Goal: Information Seeking & Learning: Understand process/instructions

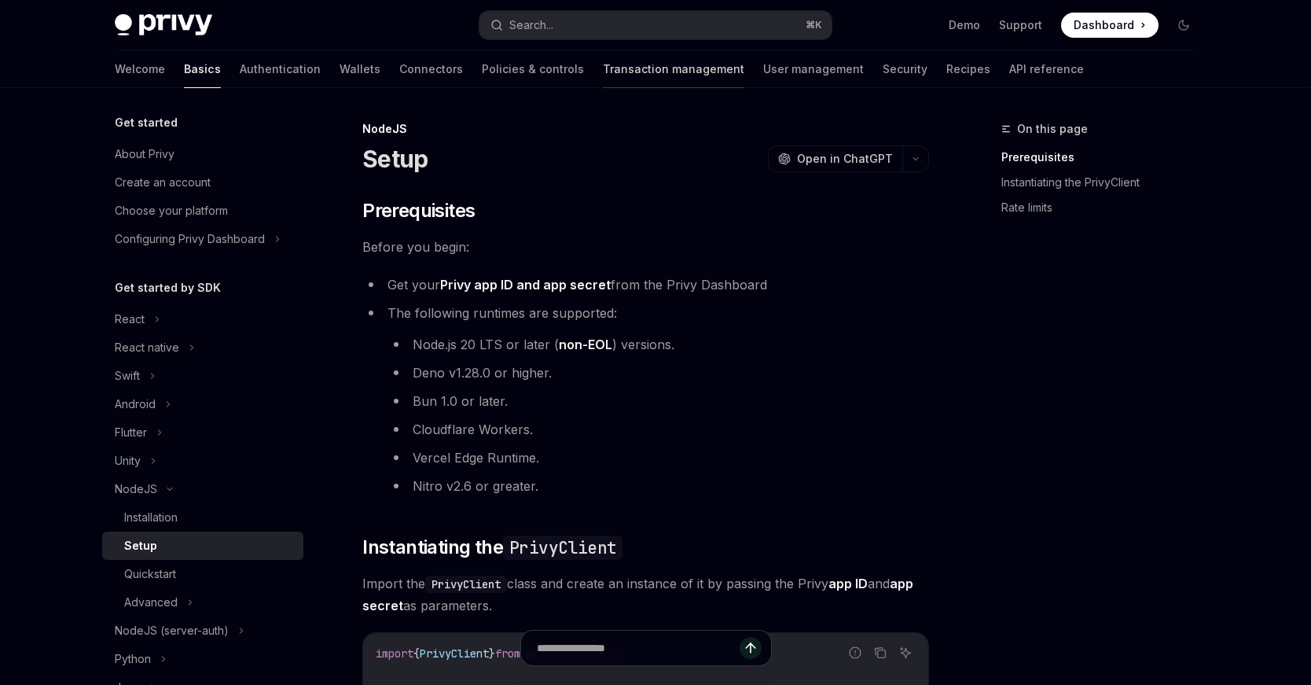
click at [603, 65] on link "Transaction management" at bounding box center [674, 69] width 142 height 38
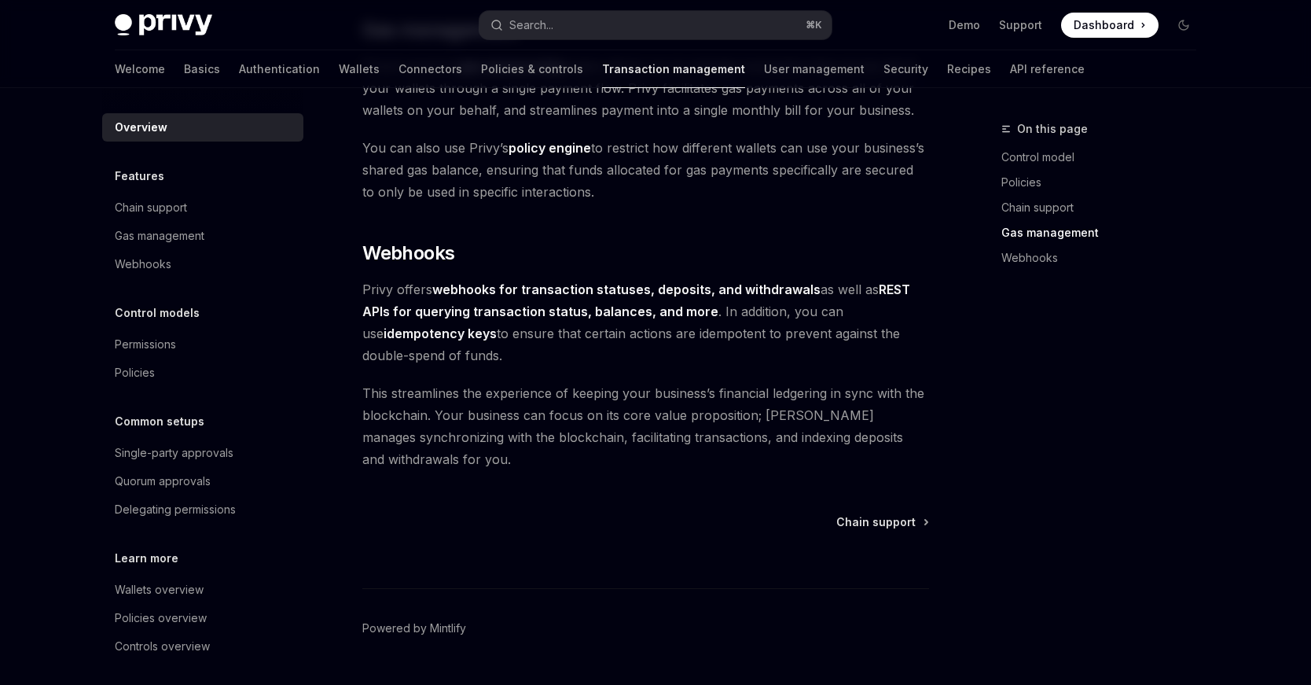
scroll to position [1420, 0]
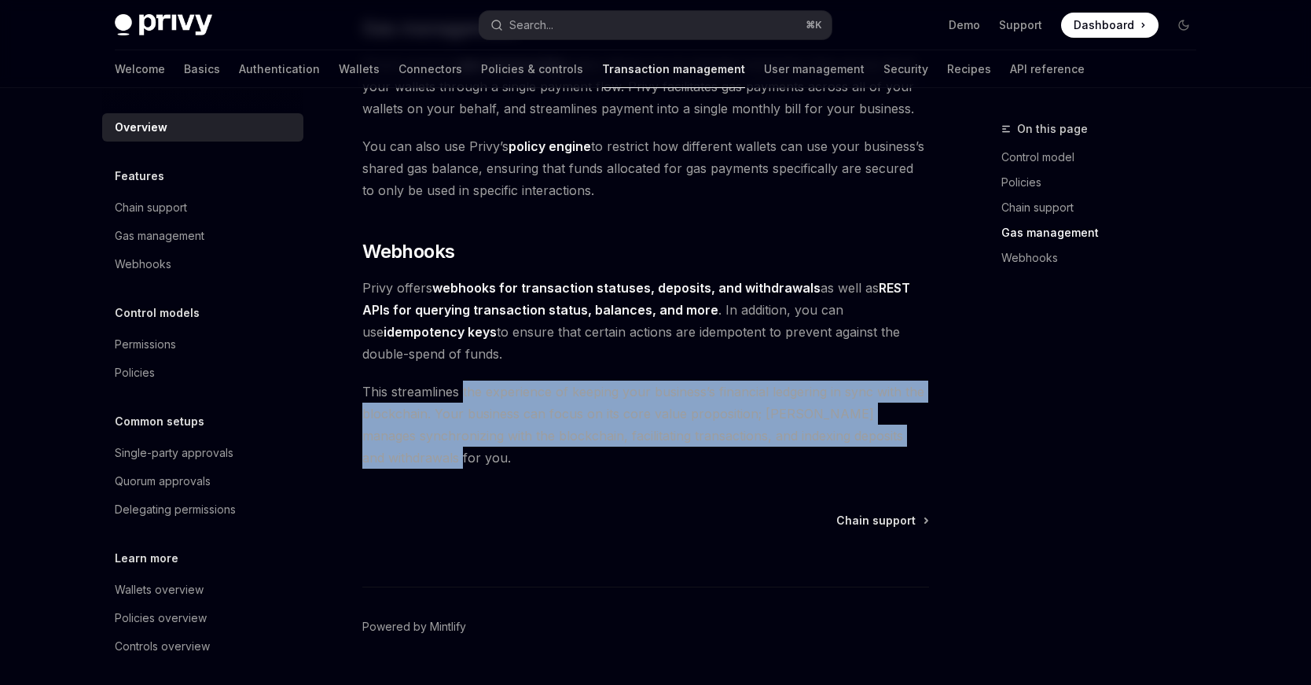
drag, startPoint x: 594, startPoint y: 453, endPoint x: 459, endPoint y: 392, distance: 148.5
click at [459, 392] on span "This streamlines the experience of keeping your business’s financial ledgering …" at bounding box center [645, 425] width 567 height 88
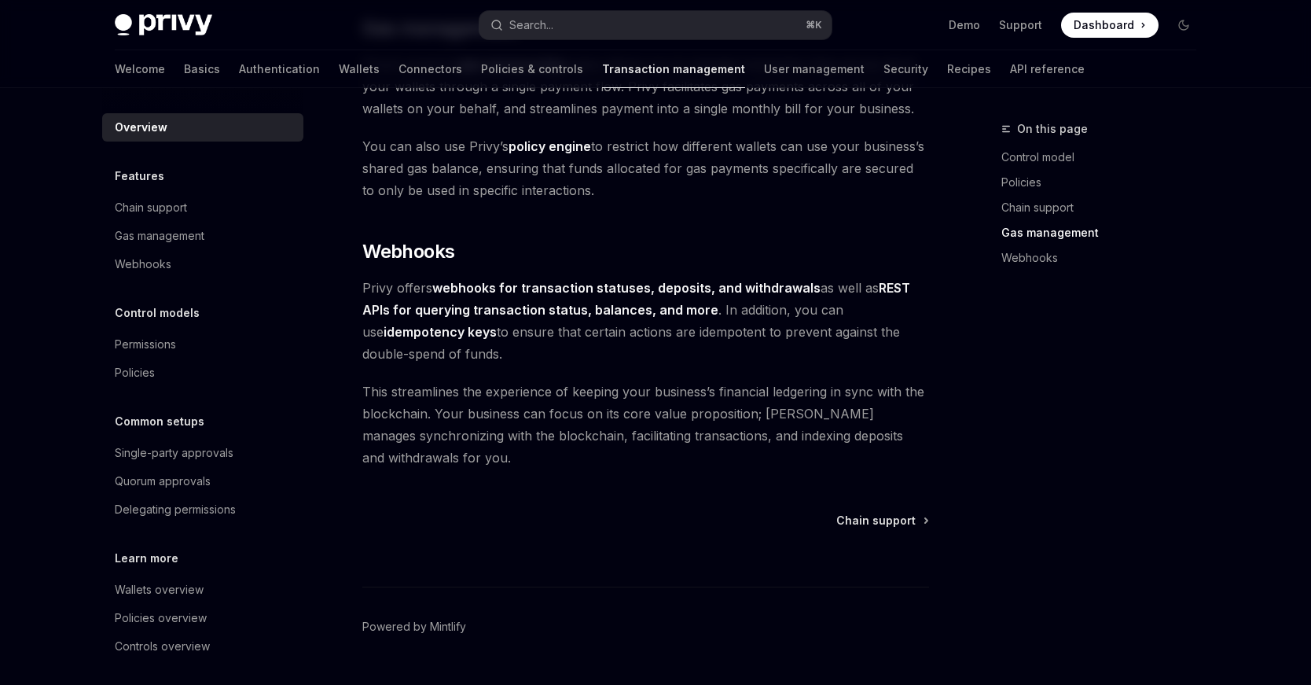
click at [434, 334] on strong "idempotency keys" at bounding box center [440, 332] width 113 height 16
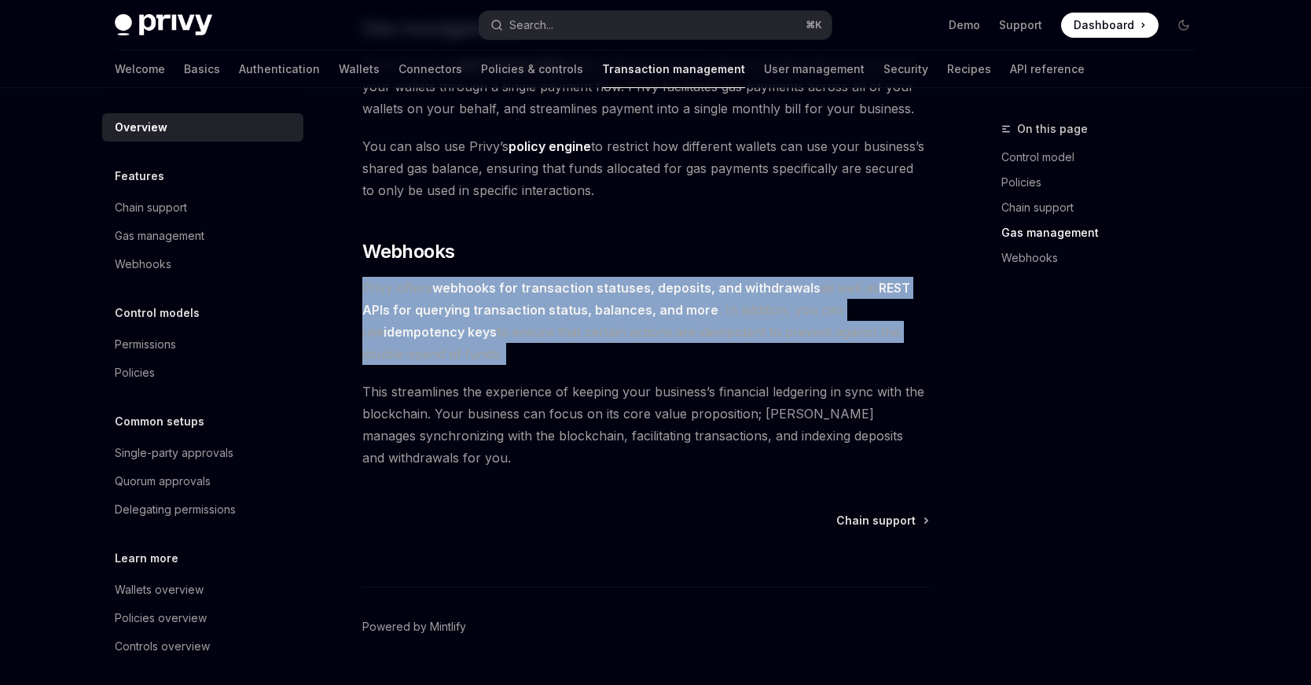
click at [434, 334] on strong "idempotency keys" at bounding box center [440, 332] width 113 height 16
click at [469, 341] on span "Privy offers webhooks for transaction statuses, deposits, and withdrawals as we…" at bounding box center [645, 321] width 567 height 88
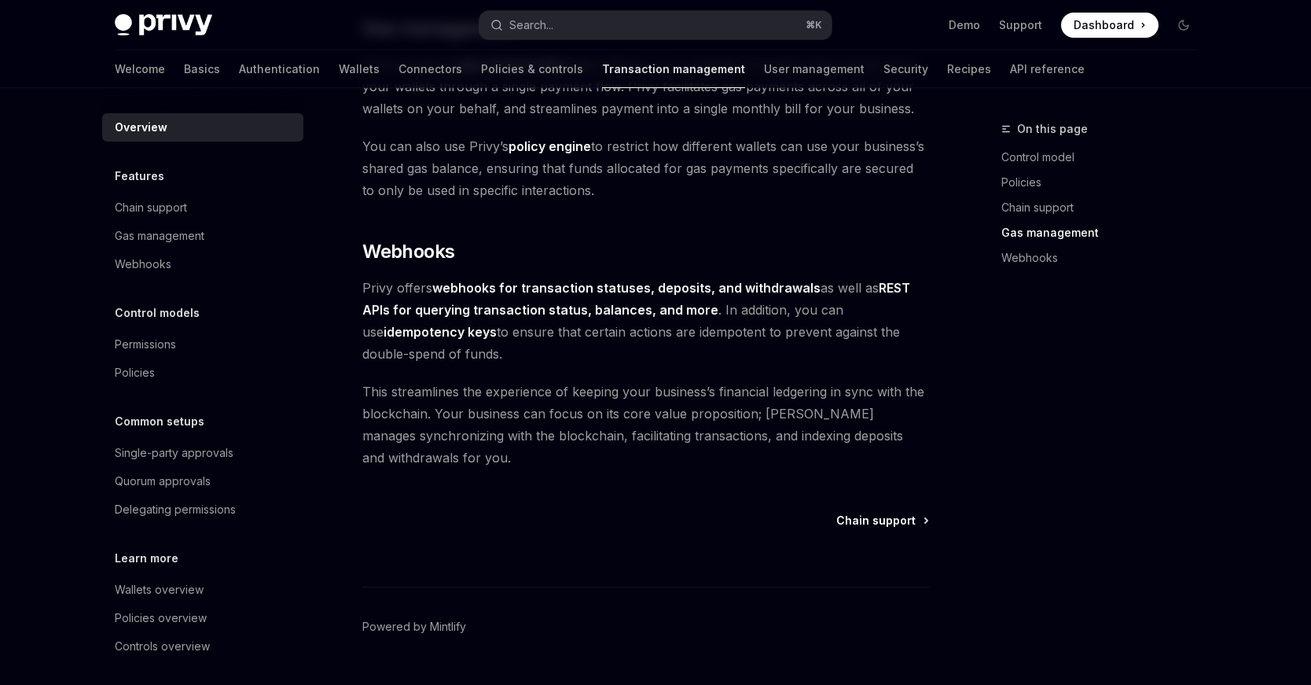
click at [869, 521] on span "Chain support" at bounding box center [876, 521] width 79 height 16
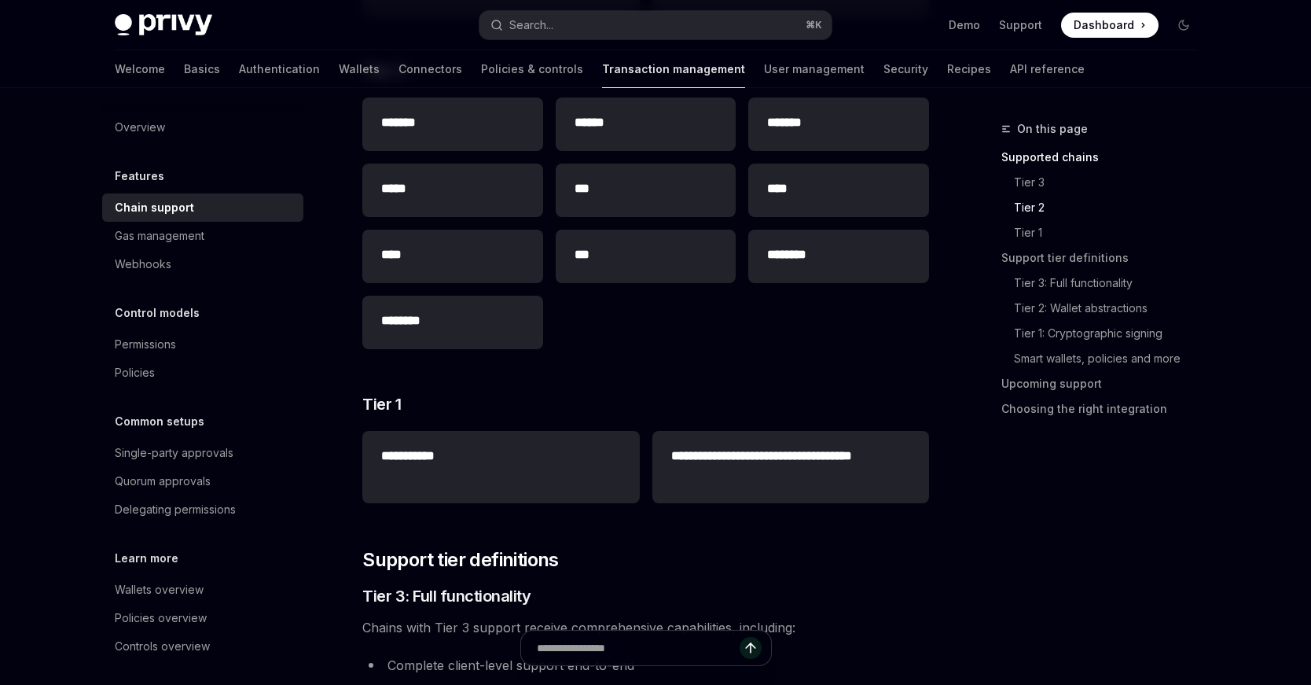
scroll to position [468, 0]
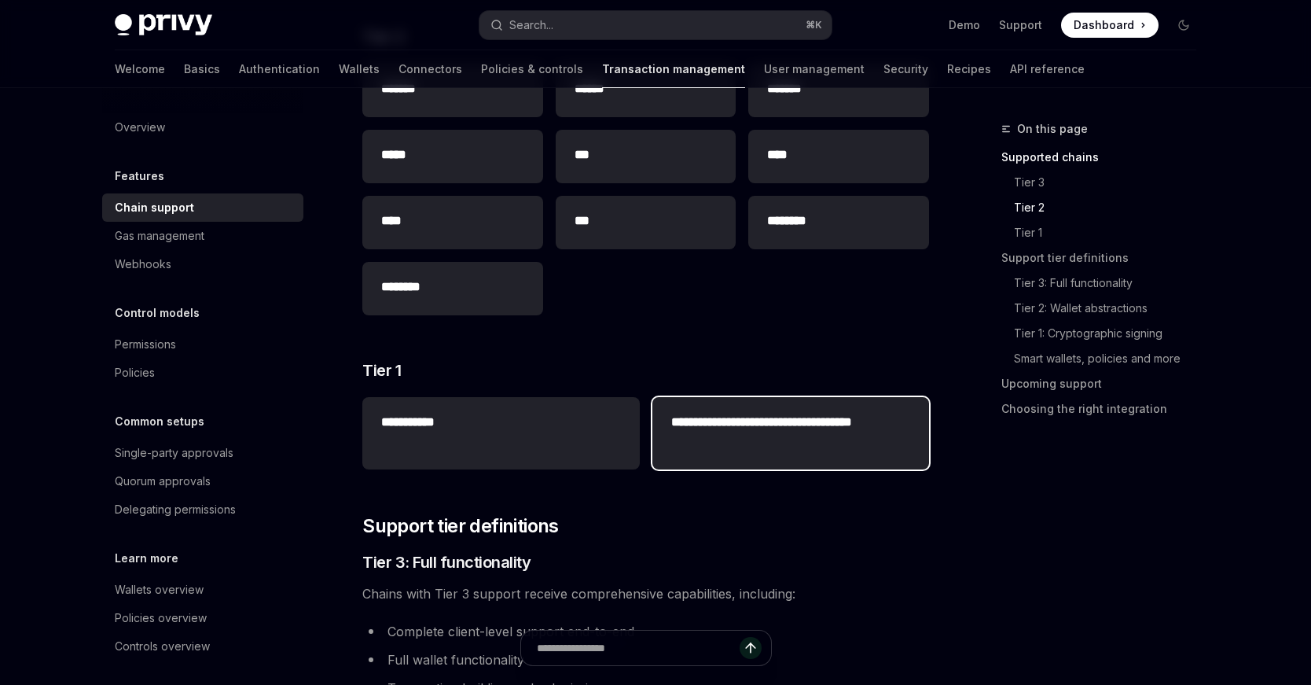
click at [715, 442] on h2 "**********" at bounding box center [790, 432] width 239 height 38
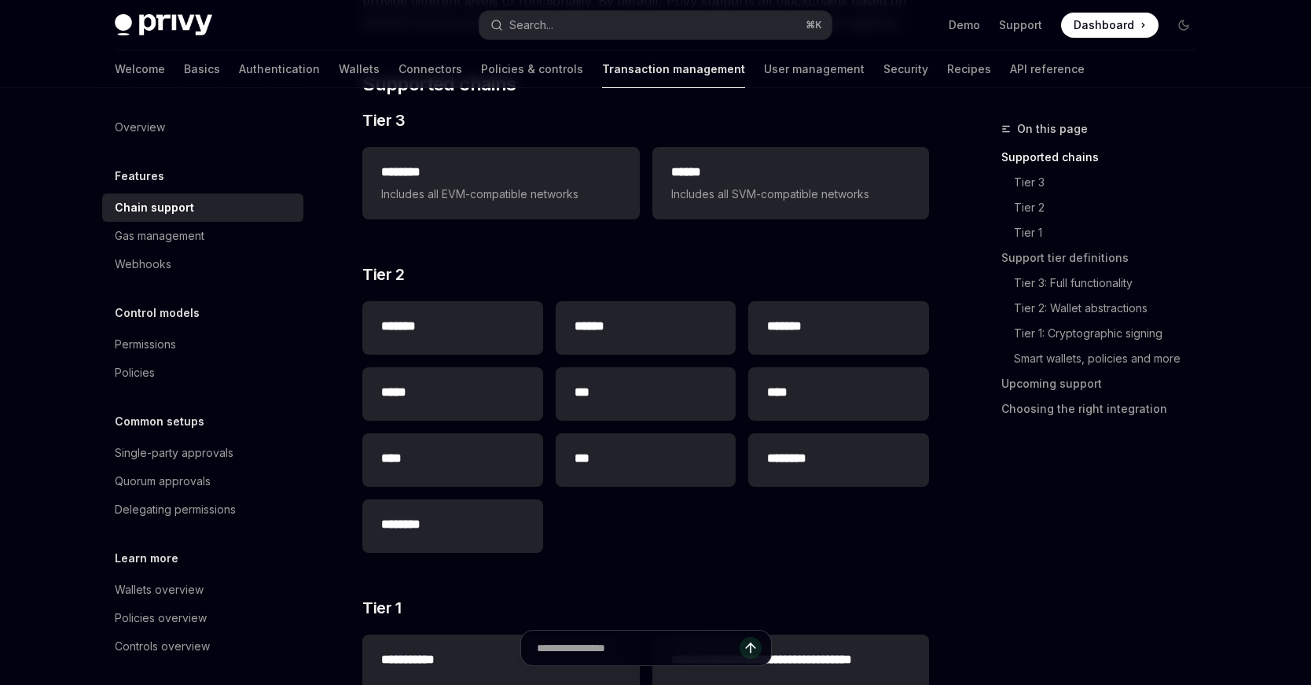
scroll to position [140, 0]
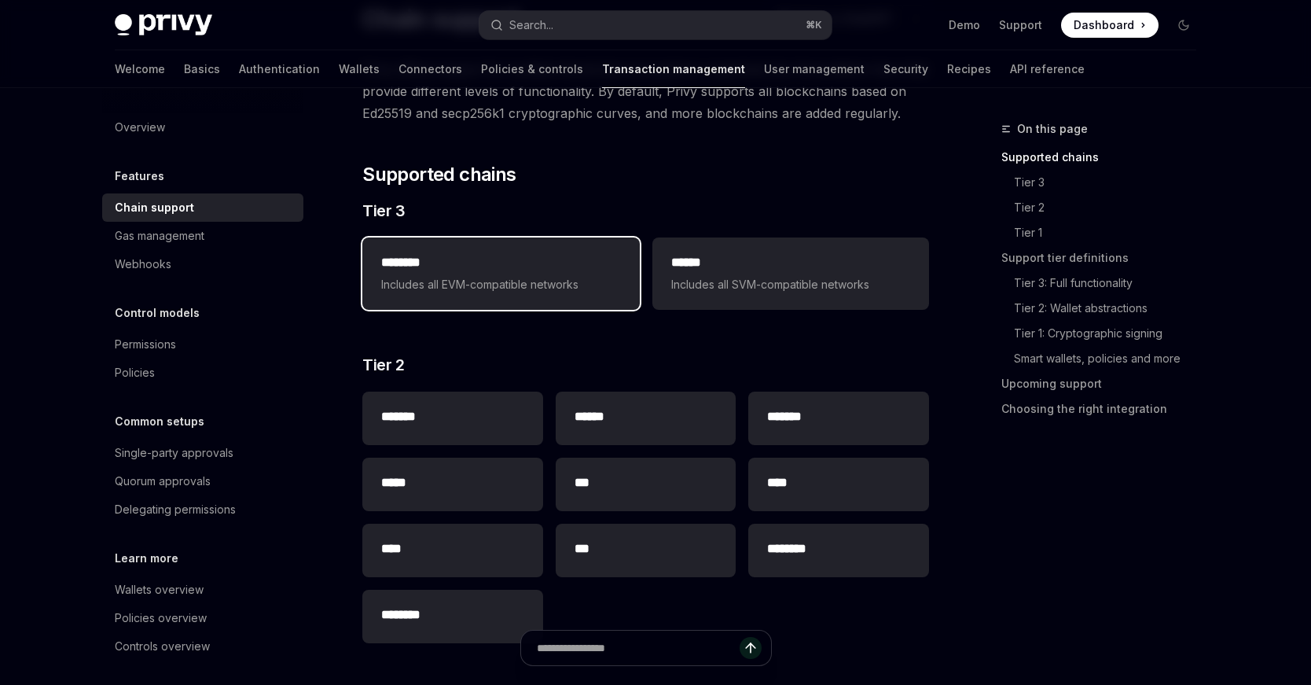
click at [585, 284] on span "Includes all EVM-compatible networks" at bounding box center [500, 284] width 239 height 19
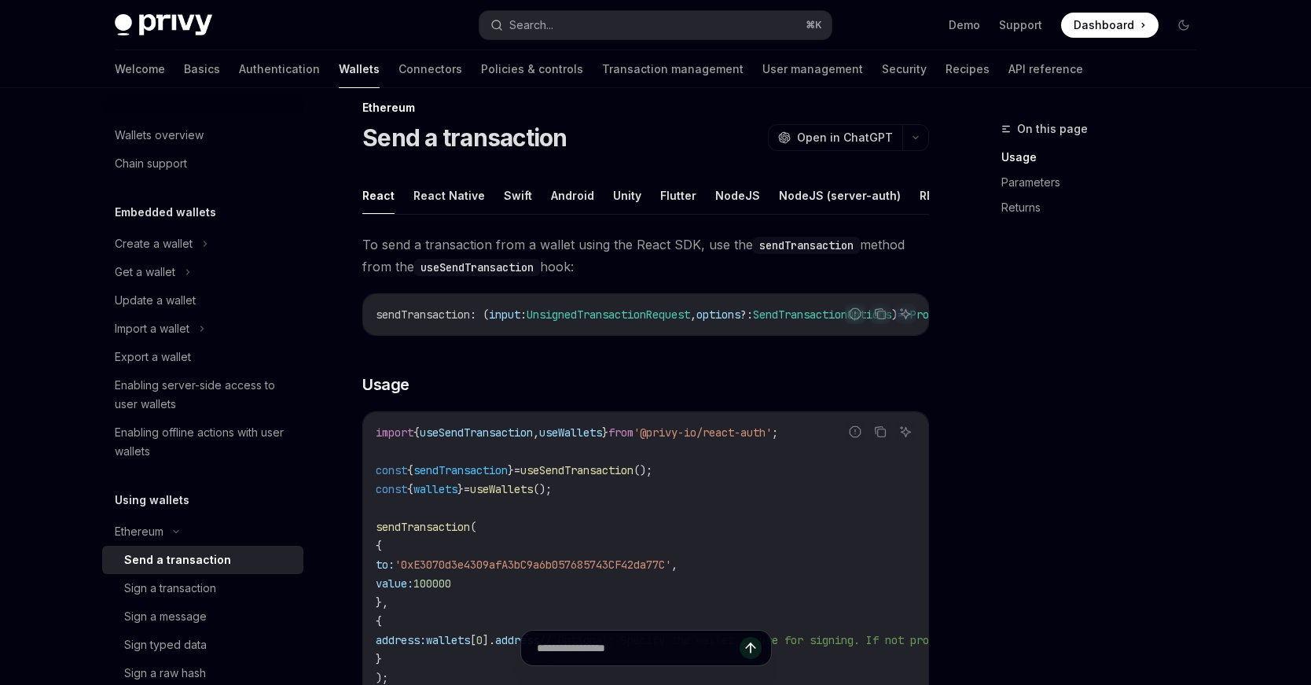
scroll to position [13, 0]
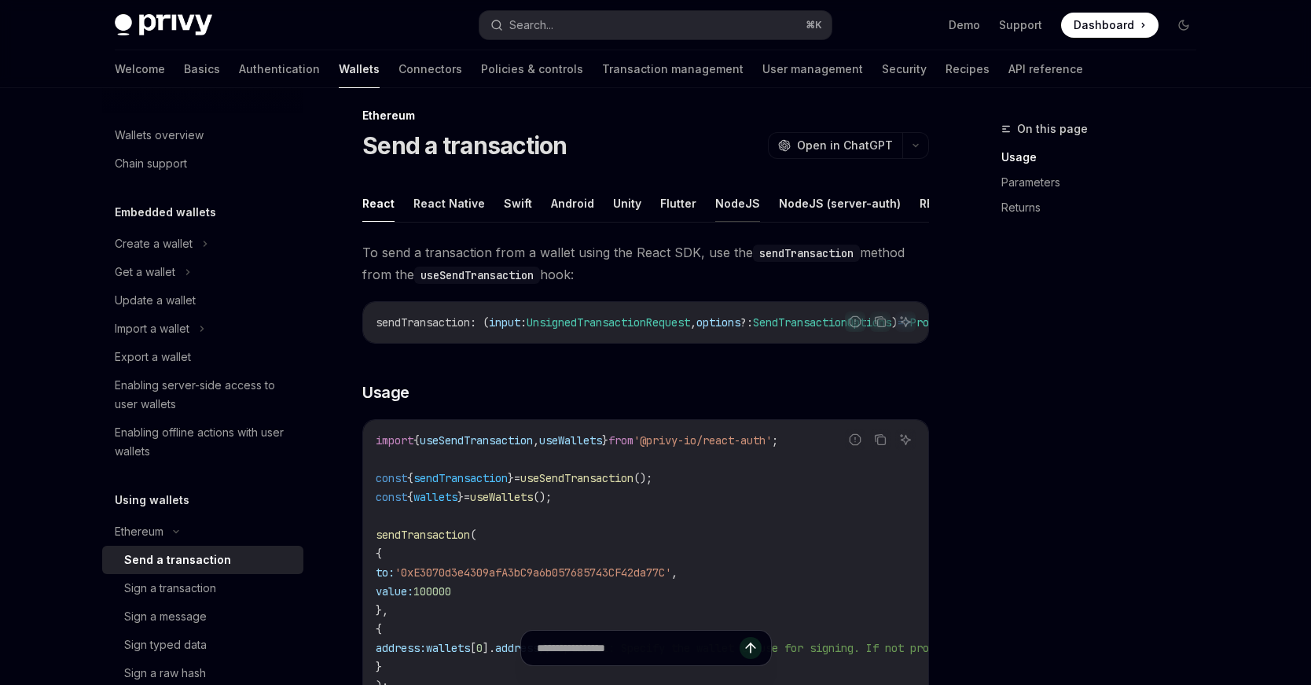
click at [735, 204] on button "NodeJS" at bounding box center [737, 203] width 45 height 37
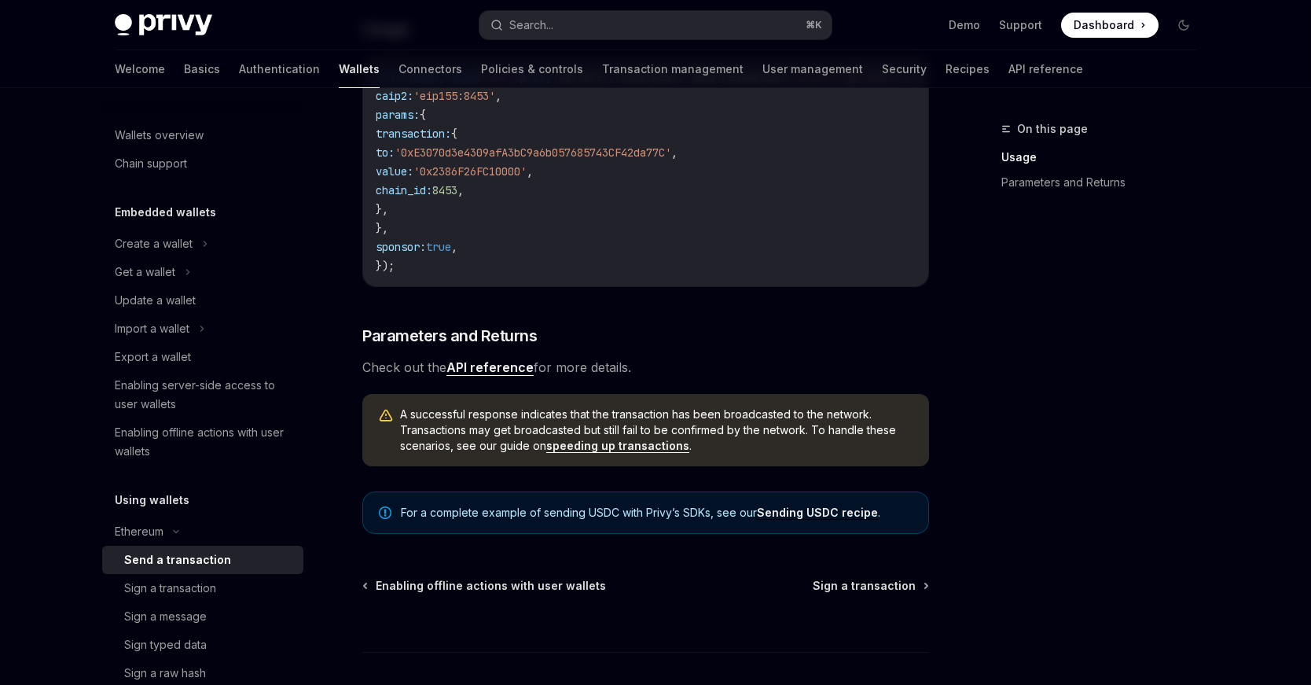
scroll to position [405, 0]
click at [516, 375] on link "API reference" at bounding box center [490, 367] width 87 height 17
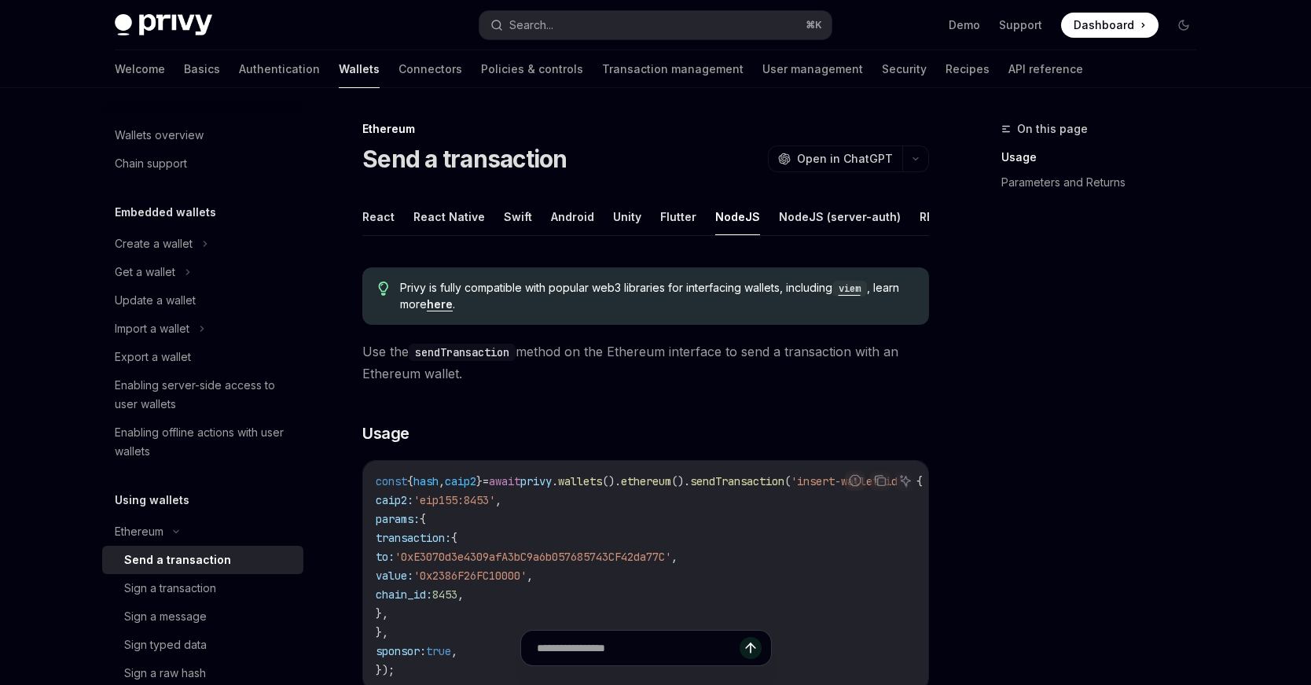
scroll to position [13, 0]
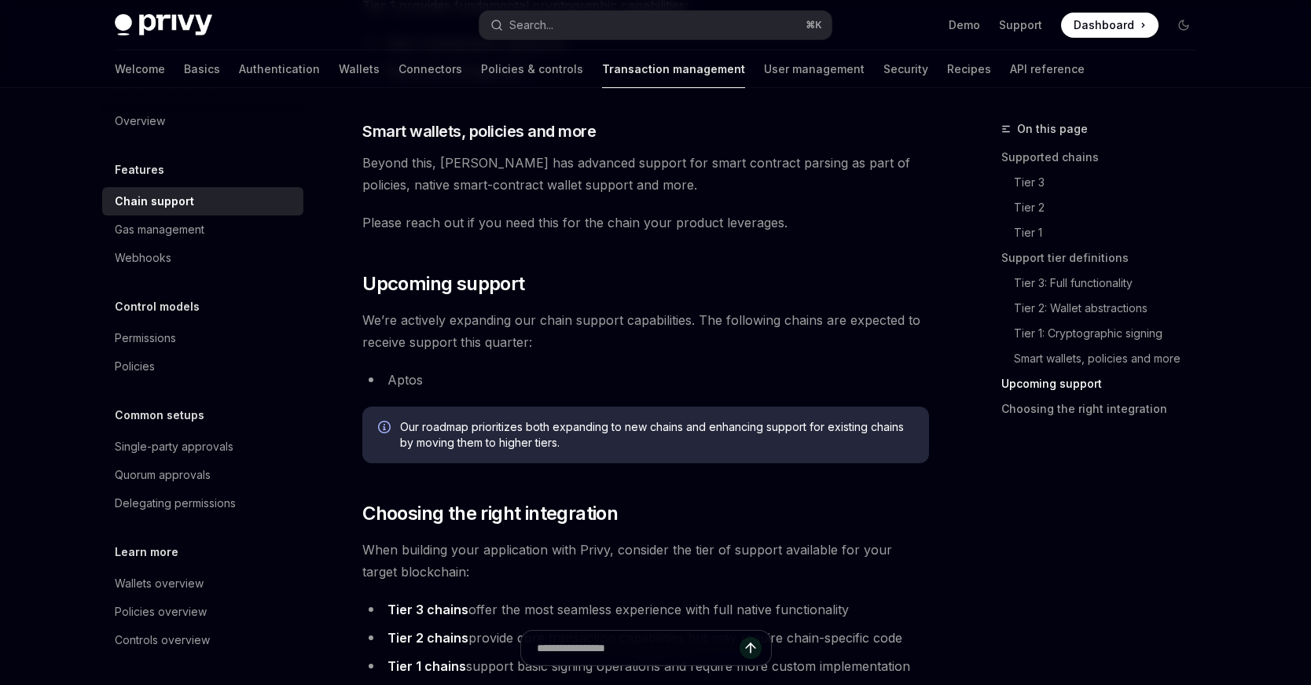
scroll to position [2000, 0]
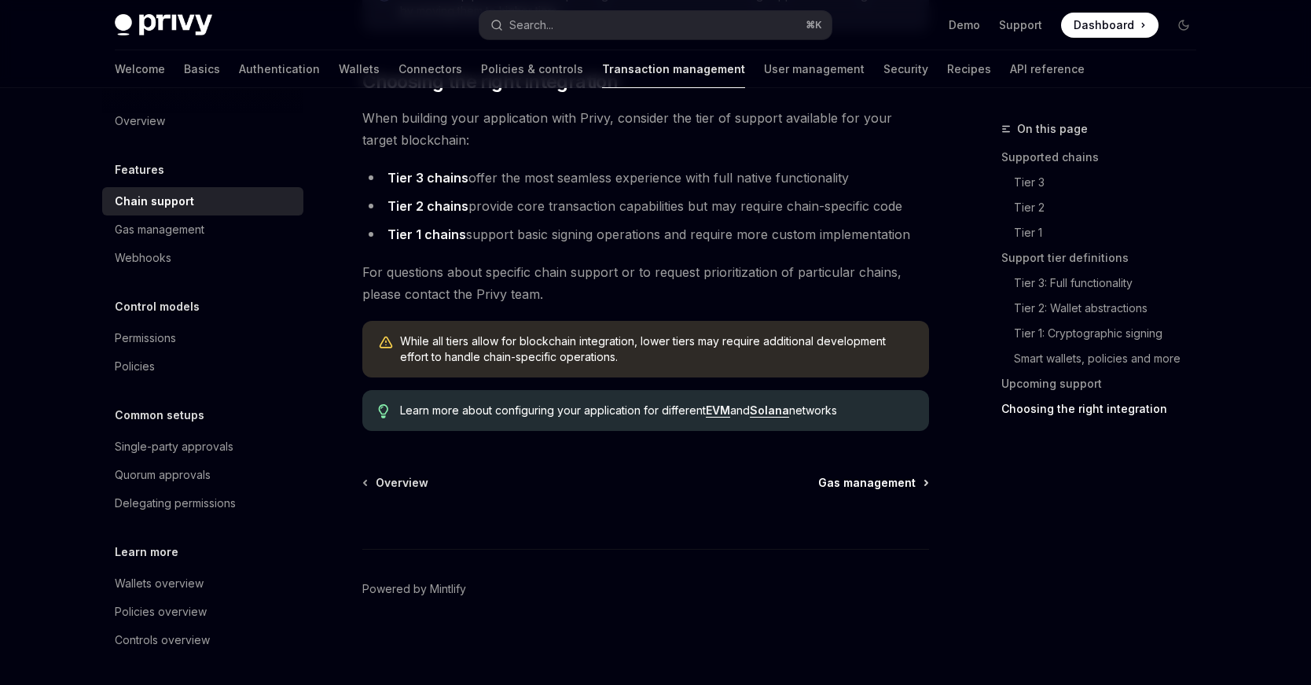
click at [858, 480] on span "Gas management" at bounding box center [866, 483] width 97 height 16
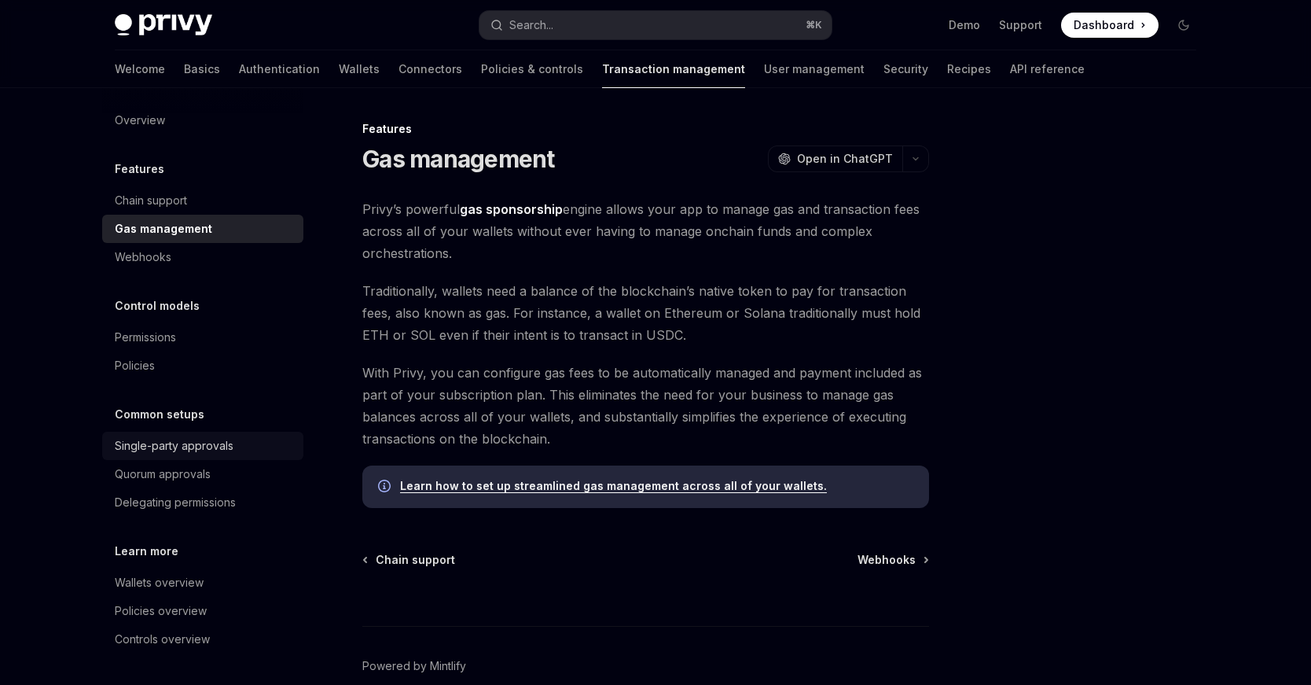
scroll to position [6, 0]
click at [495, 484] on link "Learn how to set up streamlined gas management across all of your wallets." at bounding box center [613, 486] width 427 height 14
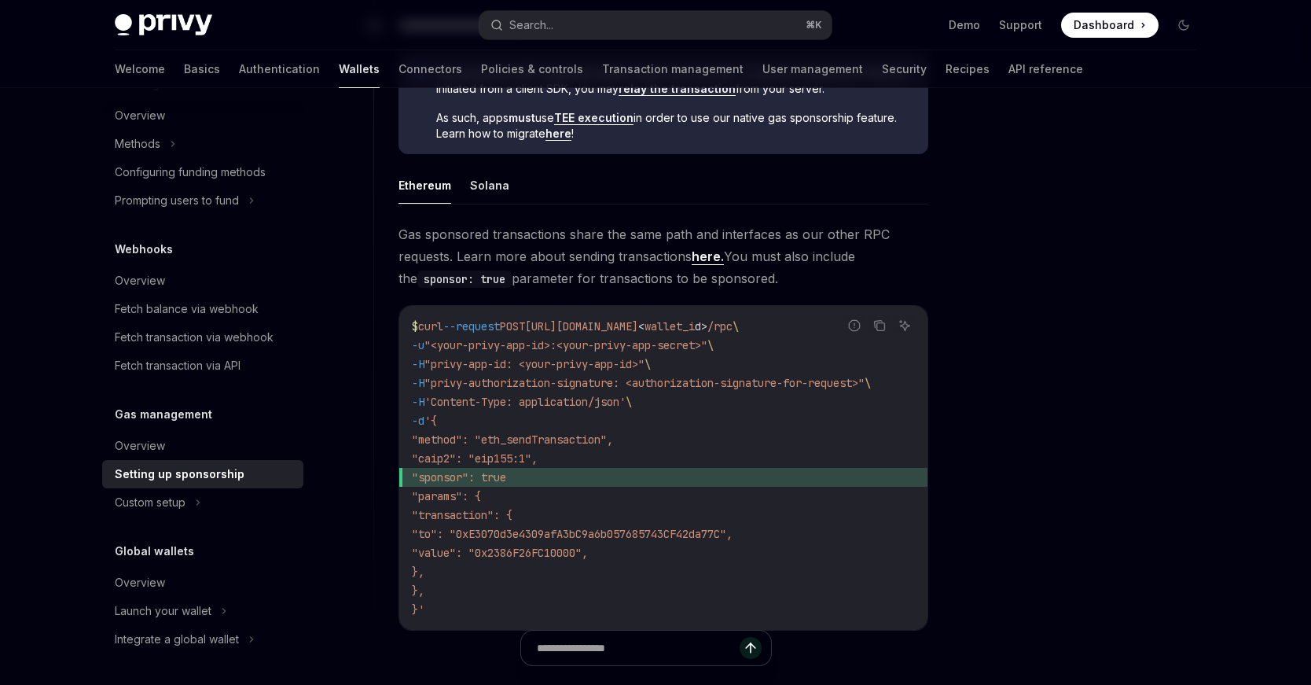
scroll to position [925, 0]
click at [704, 261] on link "here." at bounding box center [708, 256] width 32 height 17
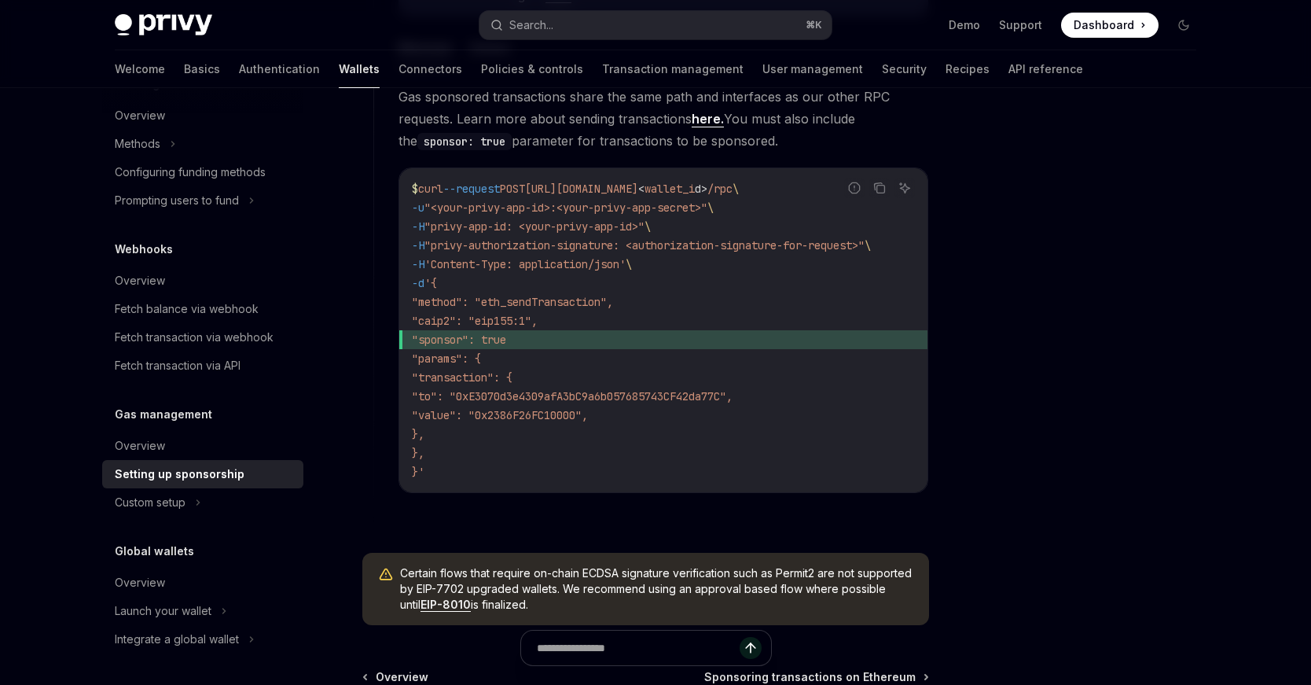
scroll to position [1262, 0]
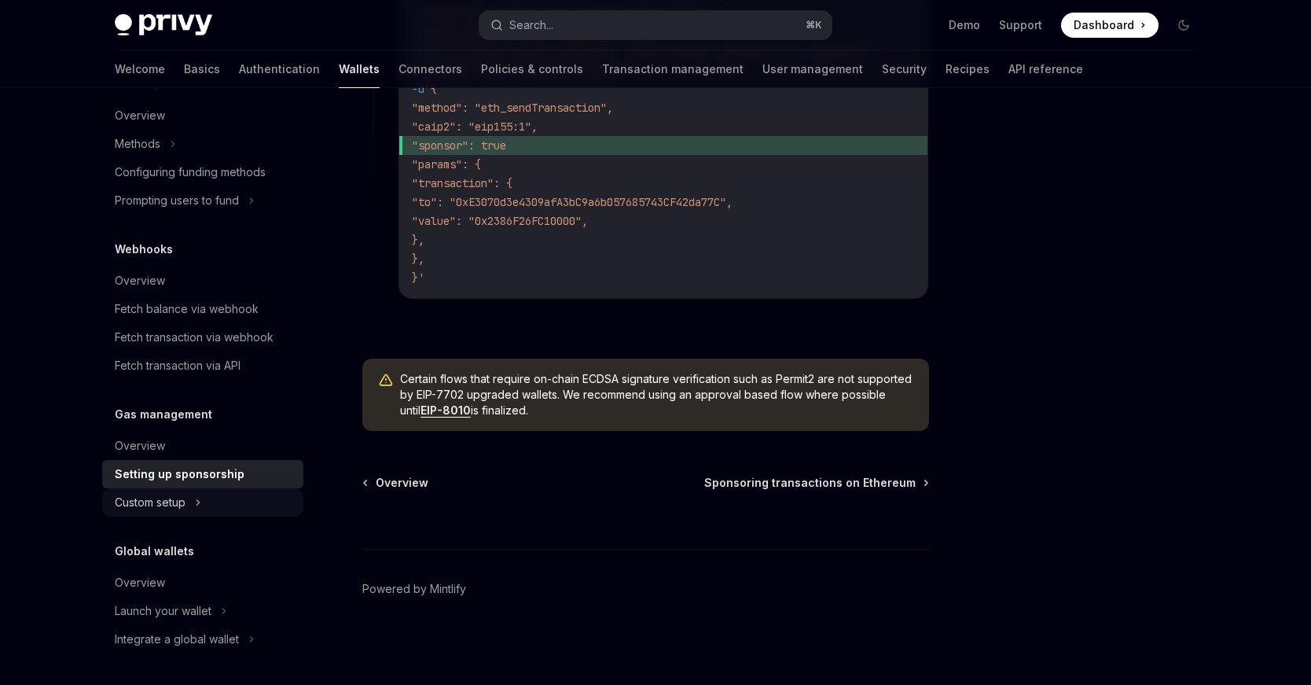
click at [197, 489] on div "Custom setup" at bounding box center [202, 502] width 201 height 28
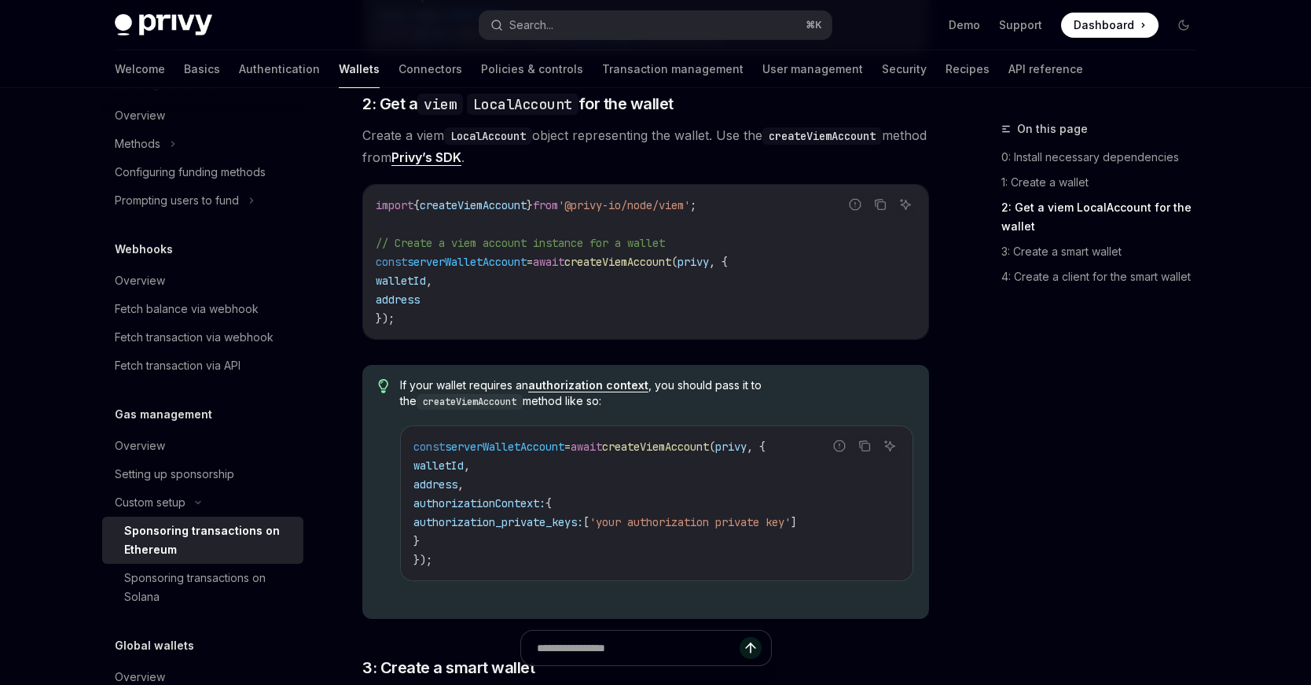
scroll to position [1120, 0]
click at [414, 469] on span "walletId" at bounding box center [439, 465] width 50 height 14
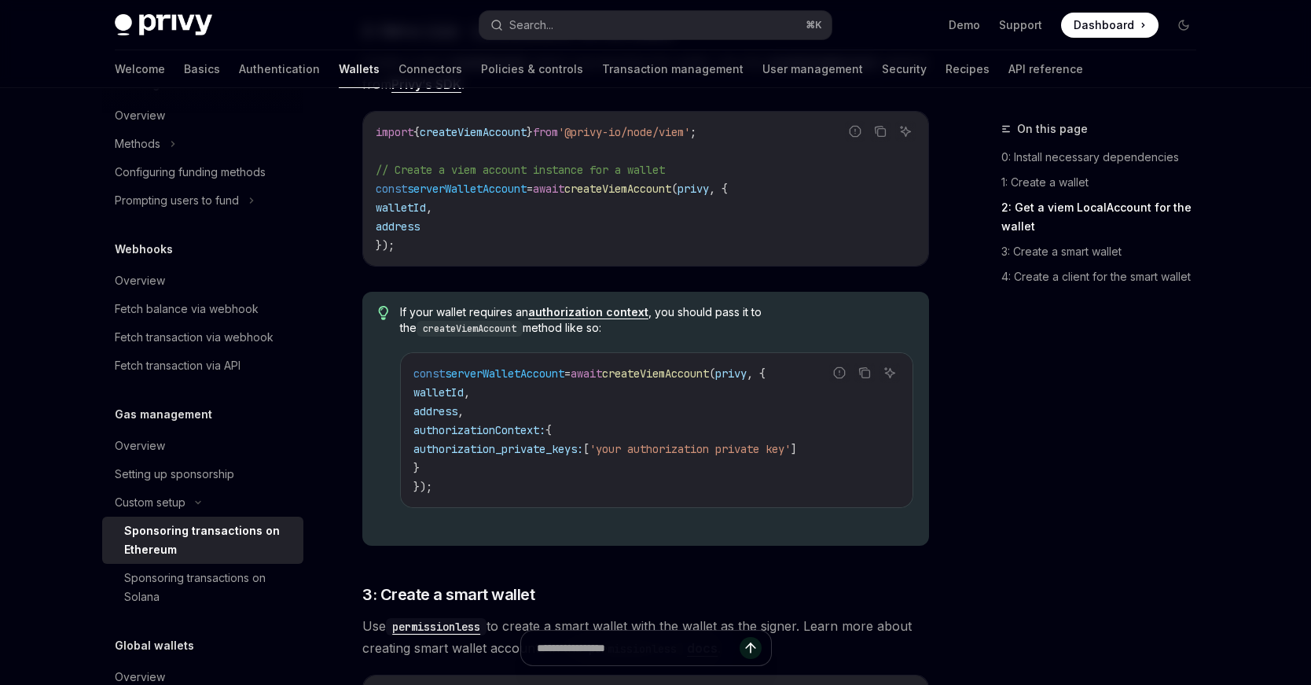
scroll to position [1194, 0]
click at [486, 117] on div "import { createViemAccount } from '@privy-io/node/viem' ; // Create a viem acco…" at bounding box center [645, 187] width 565 height 154
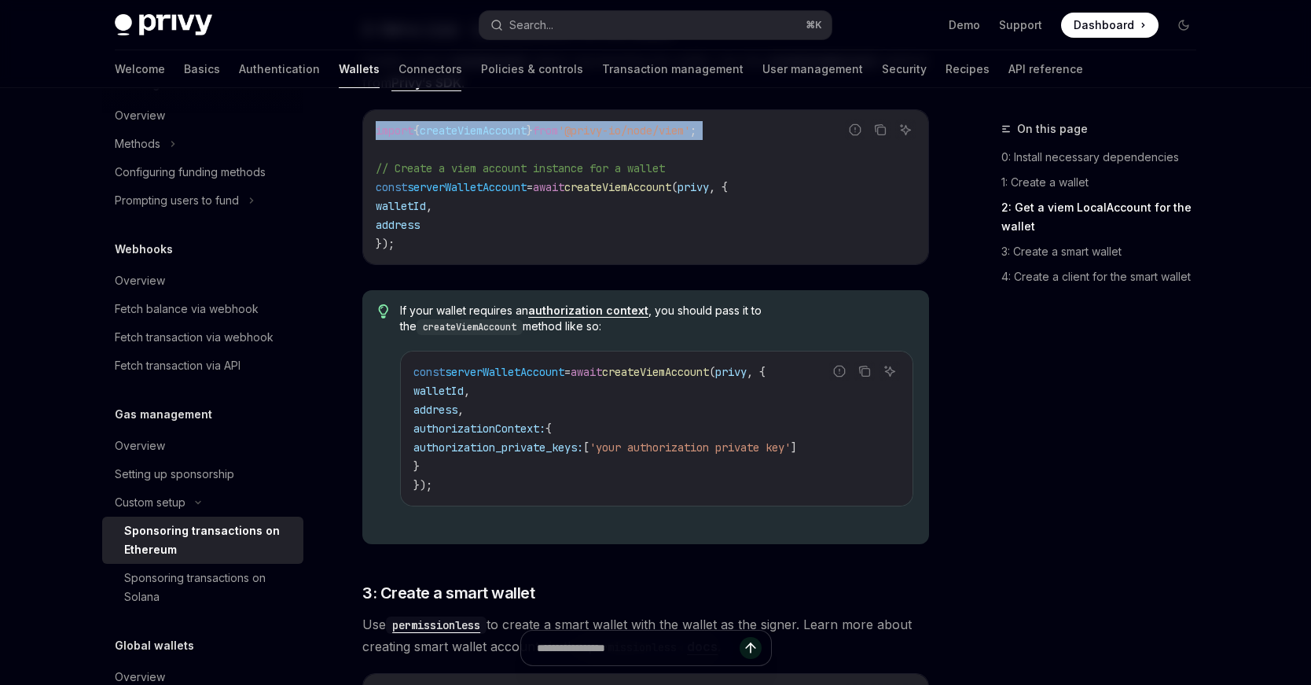
click at [486, 117] on div "import { createViemAccount } from '@privy-io/node/viem' ; // Create a viem acco…" at bounding box center [645, 187] width 565 height 154
copy code "import { createViemAccount } from '@privy-io/node/viem' ;"
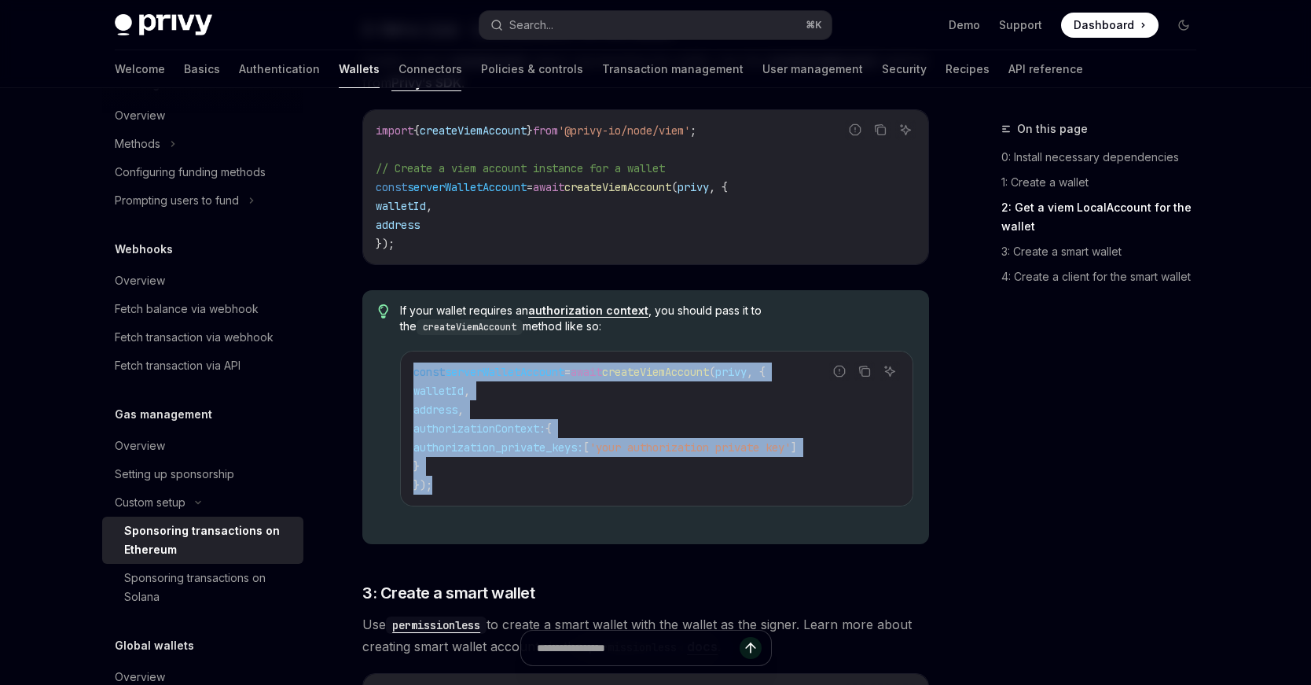
drag, startPoint x: 410, startPoint y: 373, endPoint x: 451, endPoint y: 487, distance: 121.9
click at [451, 487] on div "const serverWalletAccount = await createViemAccount ( privy , { walletId , addr…" at bounding box center [657, 428] width 512 height 154
copy code "const serverWalletAccount = await createViemAccount ( privy , { walletId , addr…"
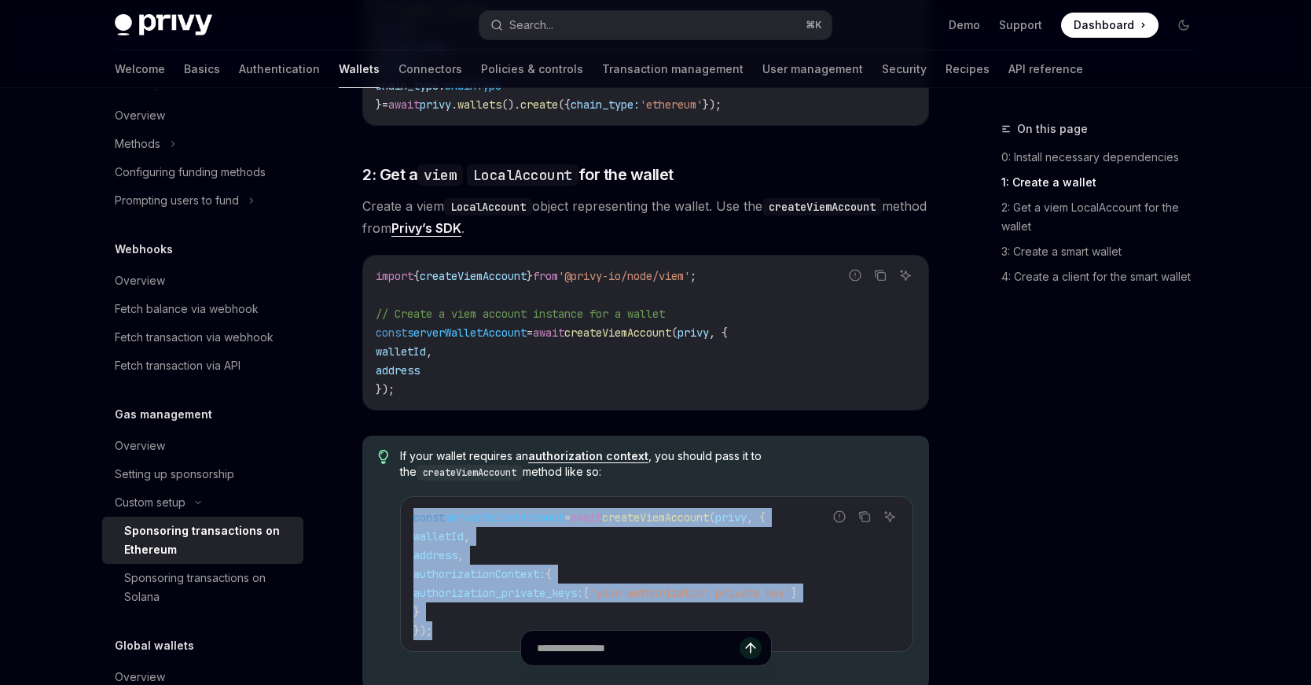
scroll to position [993, 0]
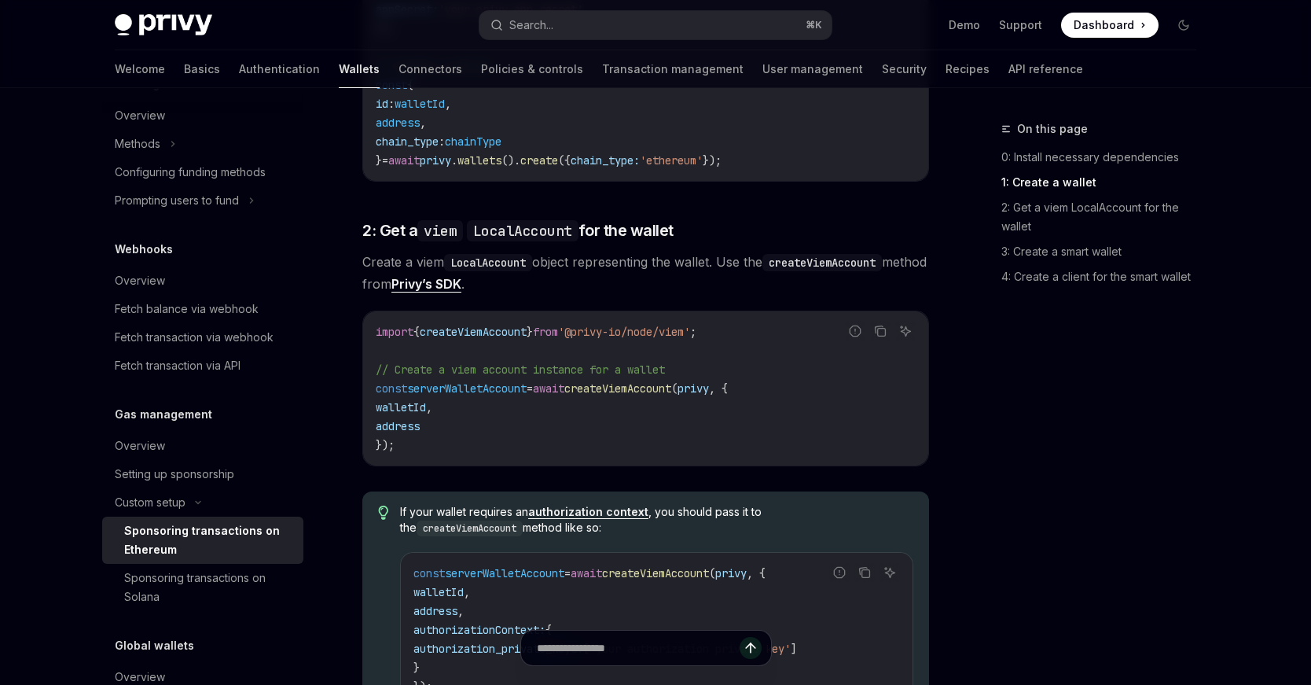
click at [587, 344] on code "import { createViemAccount } from '@privy-io/node/viem' ; // Create a viem acco…" at bounding box center [646, 388] width 540 height 132
click at [558, 334] on span "from" at bounding box center [545, 332] width 25 height 14
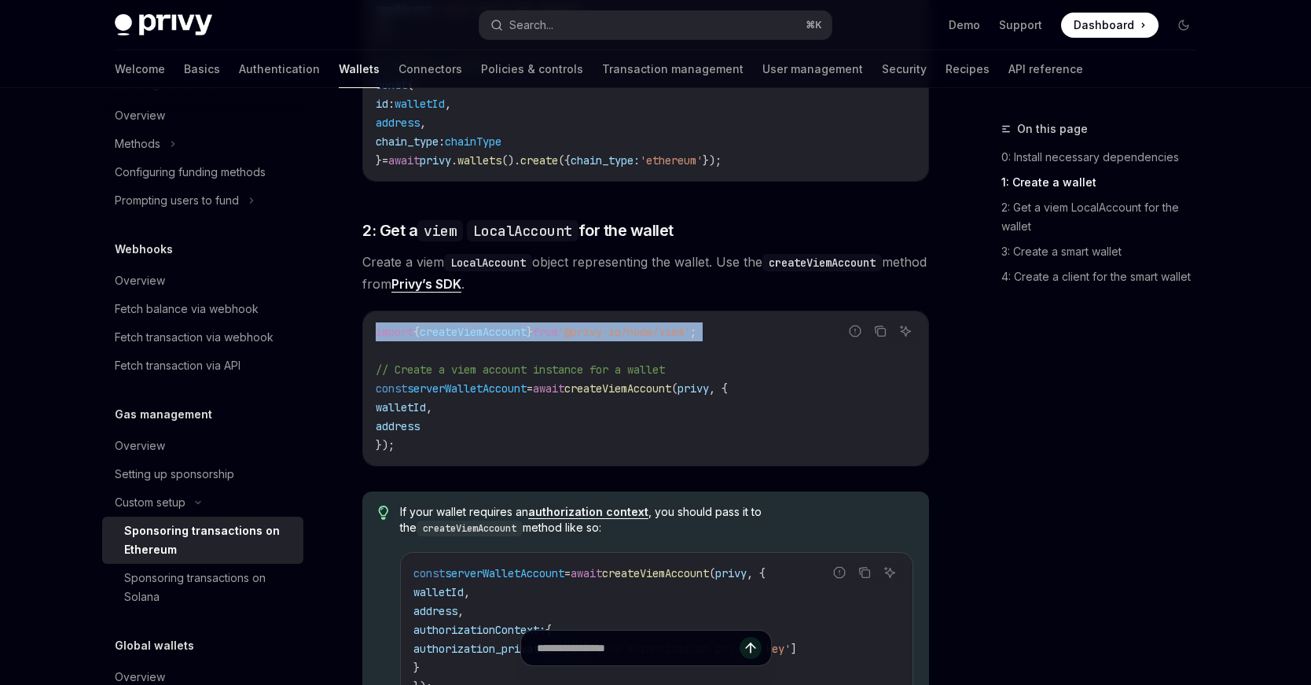
click at [558, 334] on span "from" at bounding box center [545, 332] width 25 height 14
copy code "import { createViemAccount } from '@privy-io/node/viem' ;"
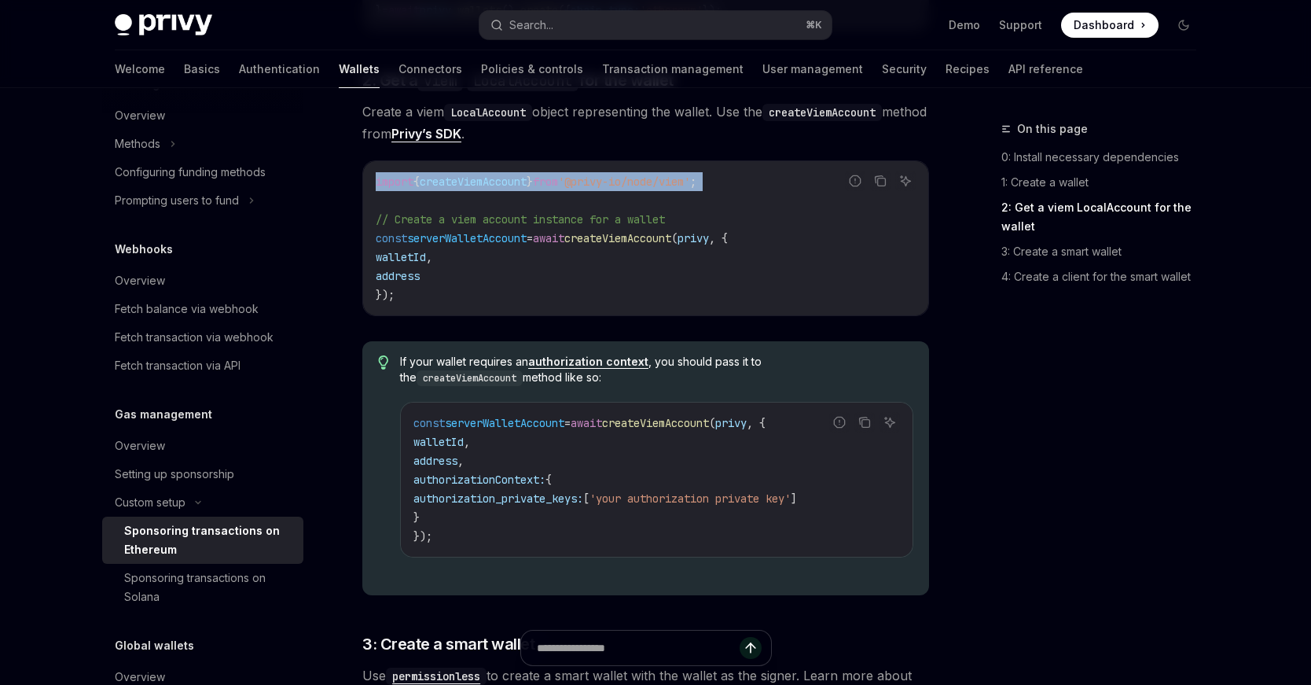
scroll to position [1146, 0]
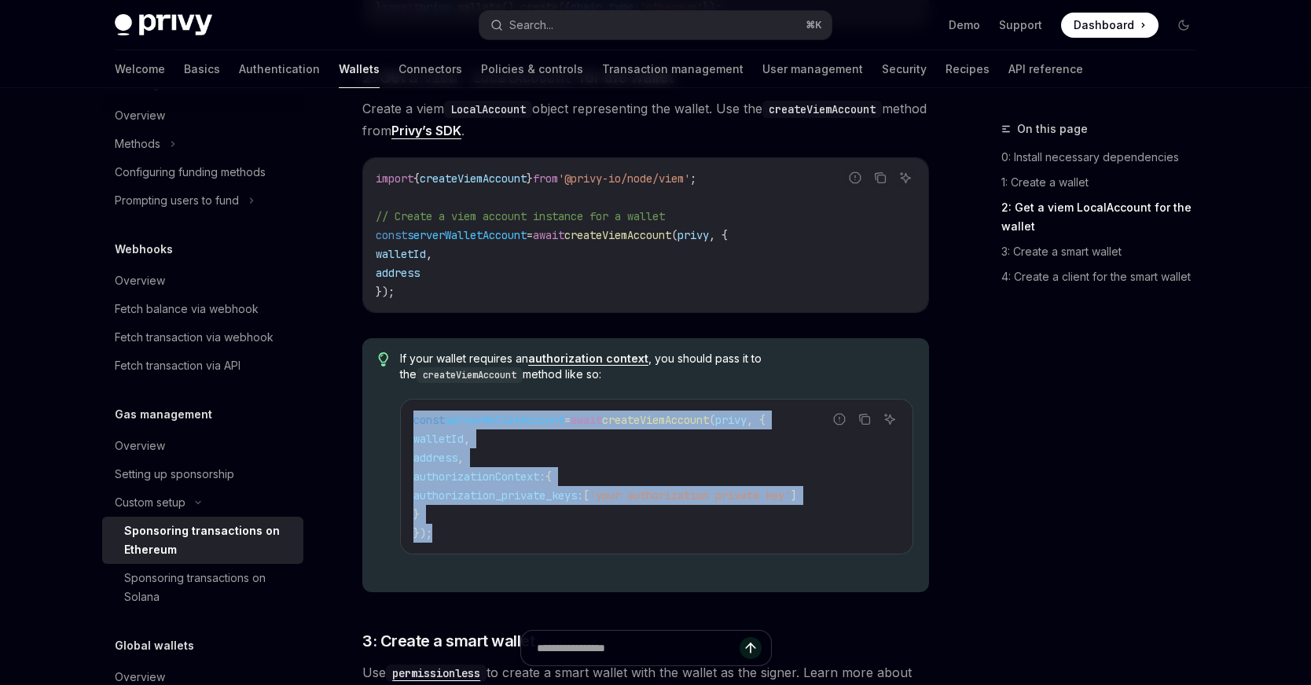
drag, startPoint x: 412, startPoint y: 418, endPoint x: 438, endPoint y: 538, distance: 122.3
click at [438, 538] on div "const serverWalletAccount = await createViemAccount ( privy , { walletId , addr…" at bounding box center [657, 476] width 512 height 154
copy code "const serverWalletAccount = await createViemAccount ( privy , { walletId , addr…"
click at [432, 489] on span "authorization_private_keys:" at bounding box center [499, 495] width 170 height 14
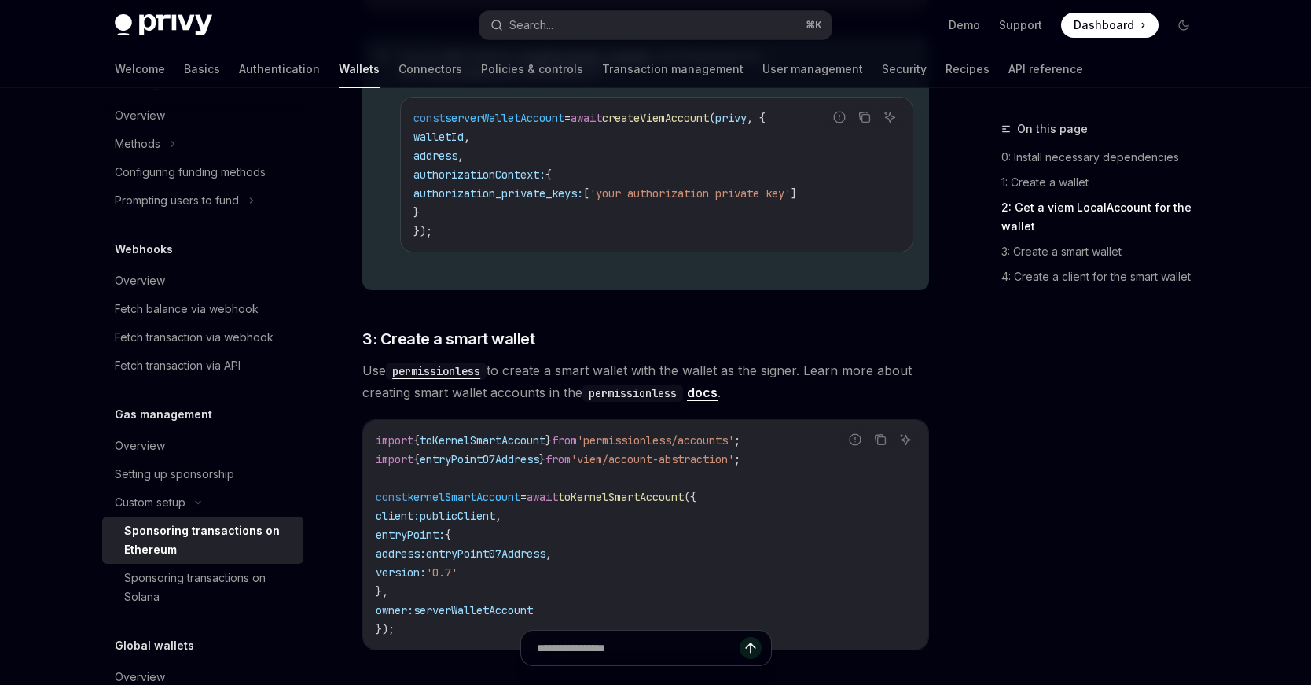
scroll to position [1451, 0]
click at [477, 462] on span "entryPoint07Address" at bounding box center [480, 457] width 120 height 14
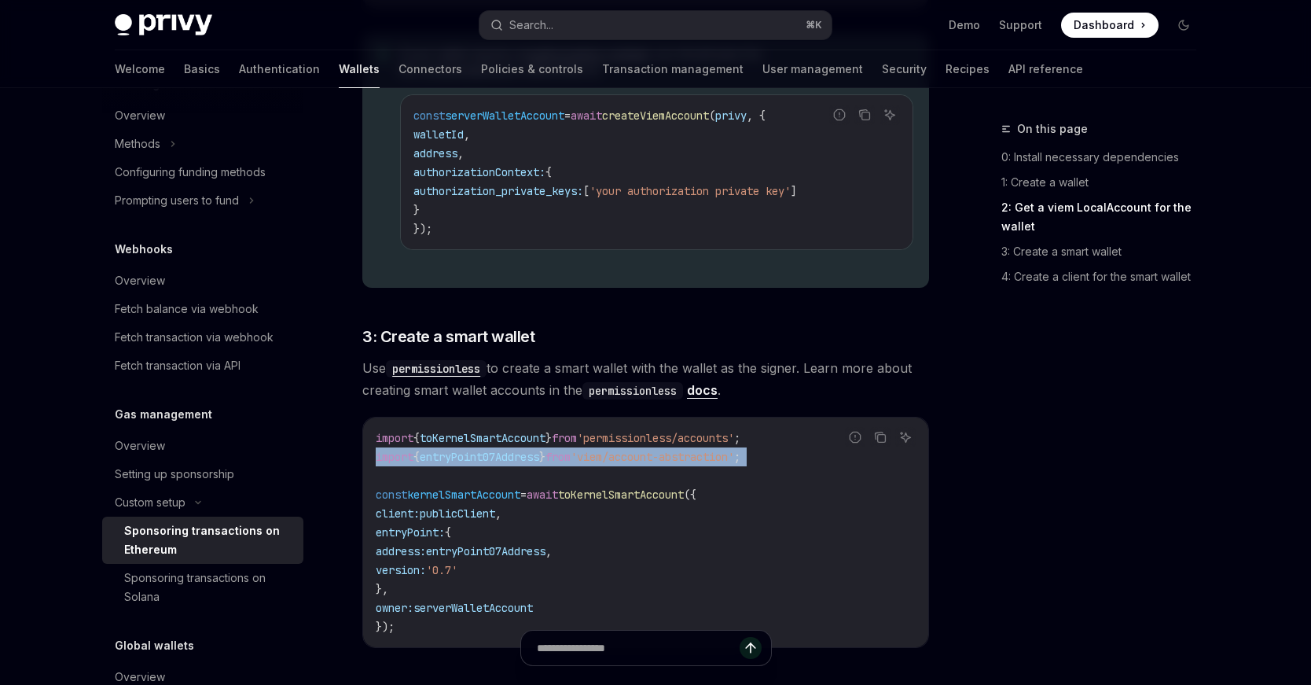
click at [477, 462] on span "entryPoint07Address" at bounding box center [480, 457] width 120 height 14
copy code "import { entryPoint07Address } from 'viem/account-abstraction' ;"
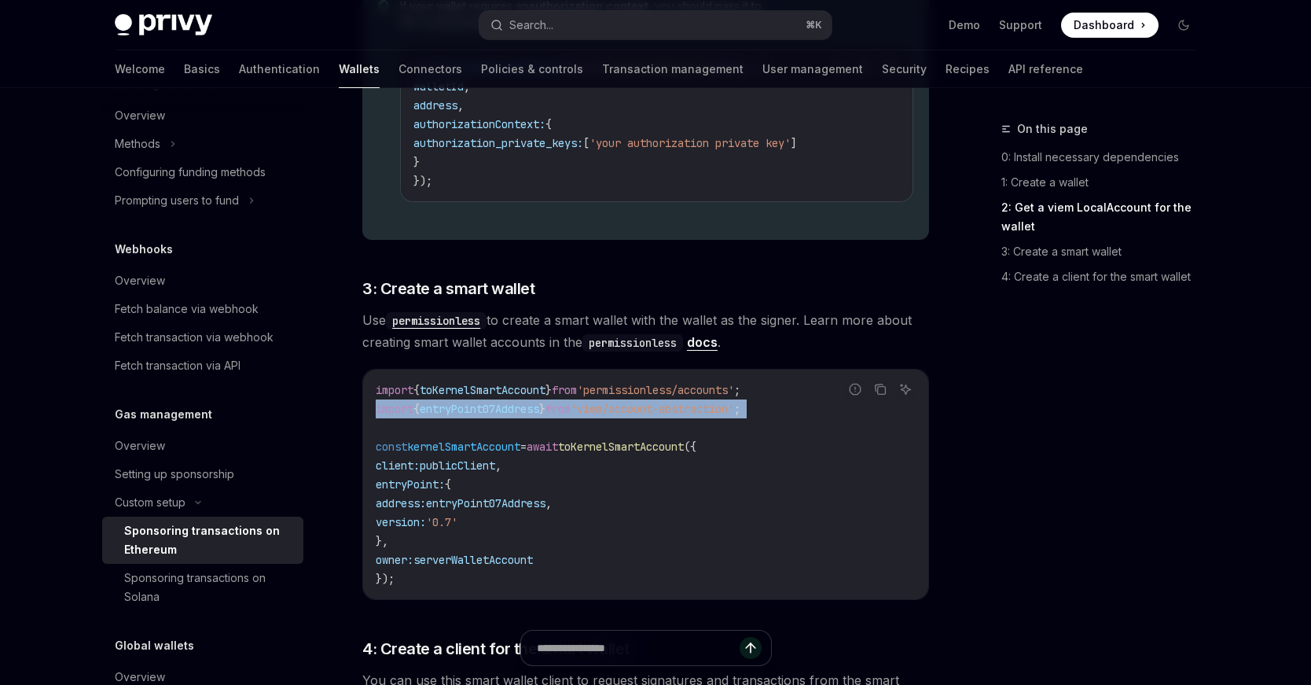
scroll to position [1528, 0]
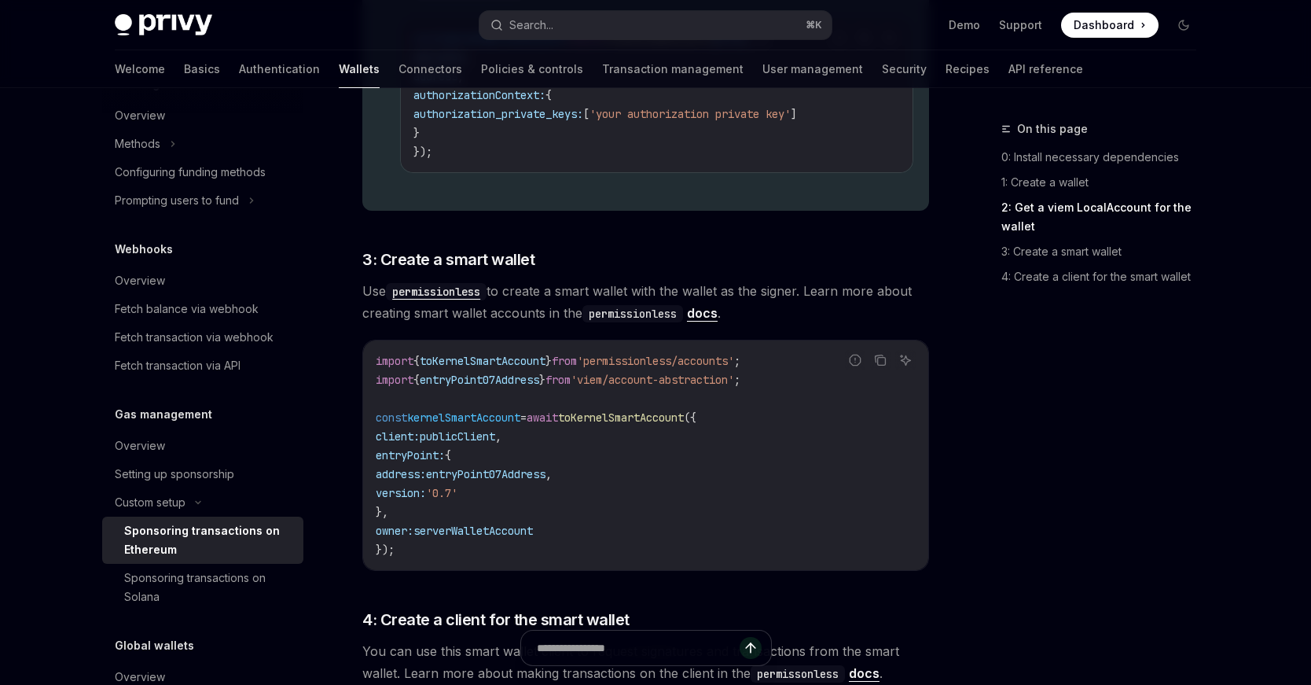
click at [414, 357] on span "import" at bounding box center [395, 361] width 38 height 14
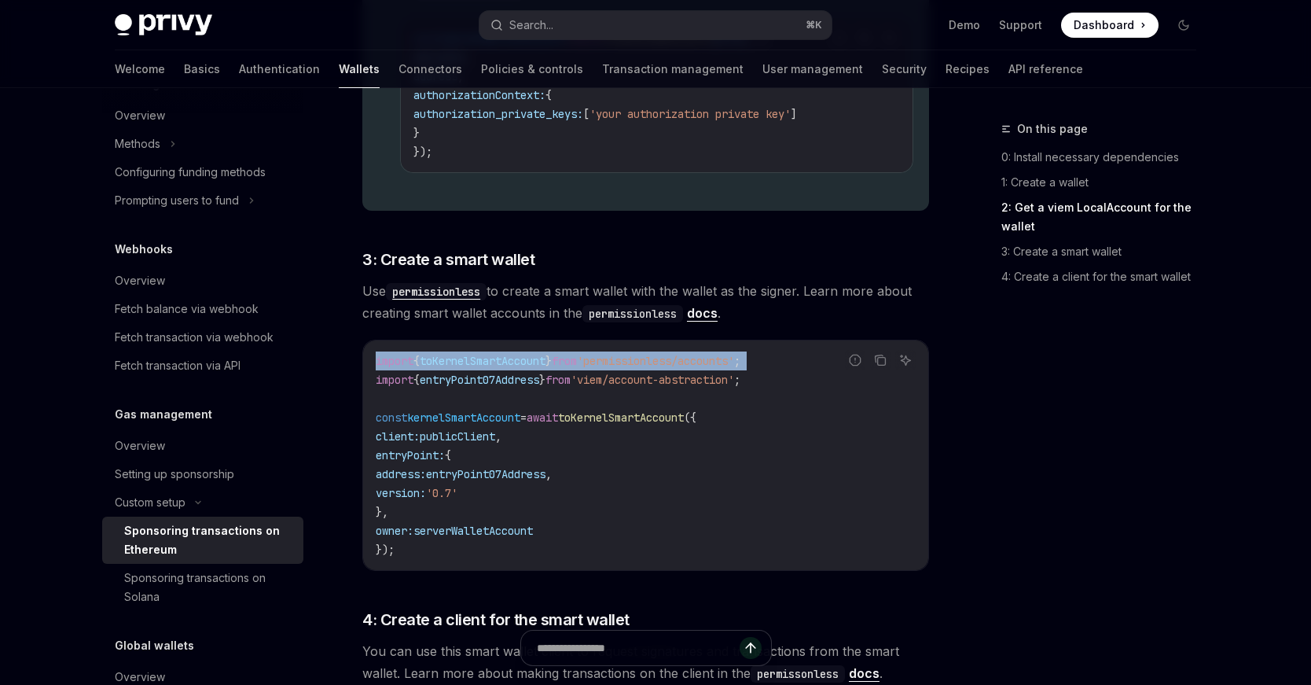
click at [414, 357] on span "import" at bounding box center [395, 361] width 38 height 14
copy code "import { toKernelSmartAccount } from 'permissionless/accounts' ;"
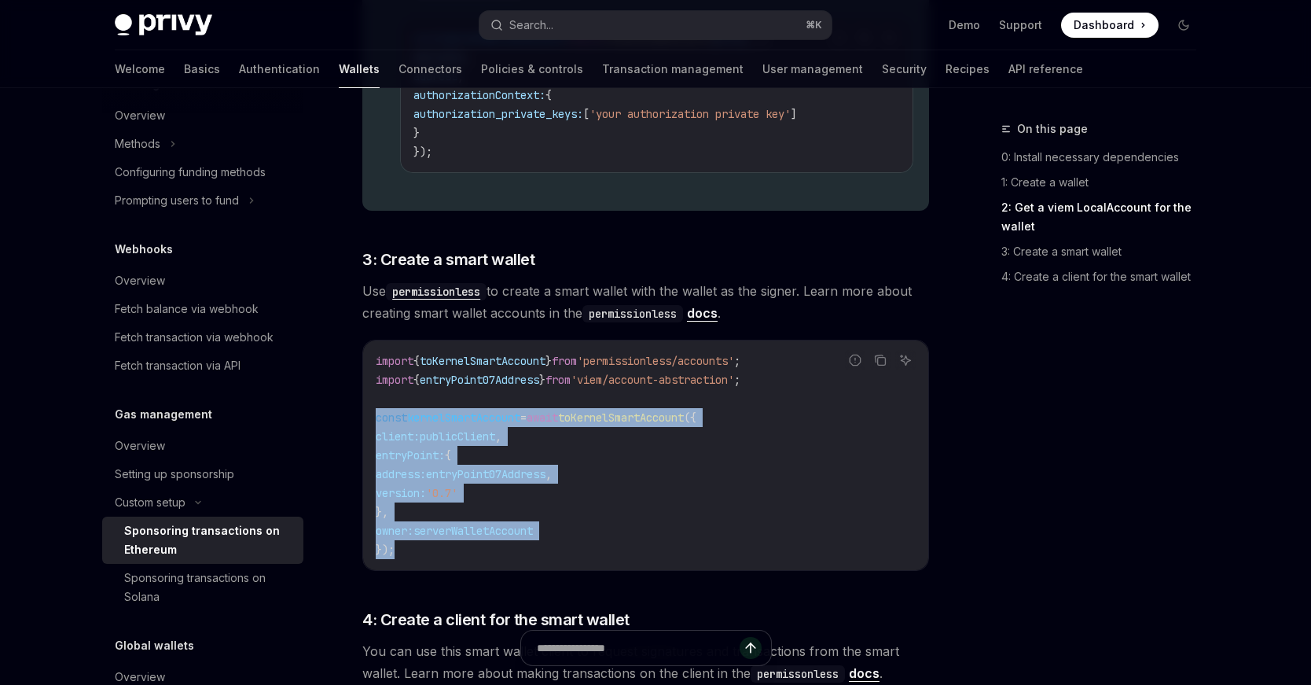
drag, startPoint x: 378, startPoint y: 412, endPoint x: 415, endPoint y: 553, distance: 145.5
click at [415, 553] on code "import { toKernelSmartAccount } from 'permissionless/accounts' ; import { entry…" at bounding box center [646, 455] width 540 height 208
copy code "const kernelSmartAccount = await toKernelSmartAccount ({ client: publicClient ,…"
click at [491, 549] on code "import { toKernelSmartAccount } from 'permissionless/accounts' ; import { entry…" at bounding box center [646, 455] width 540 height 208
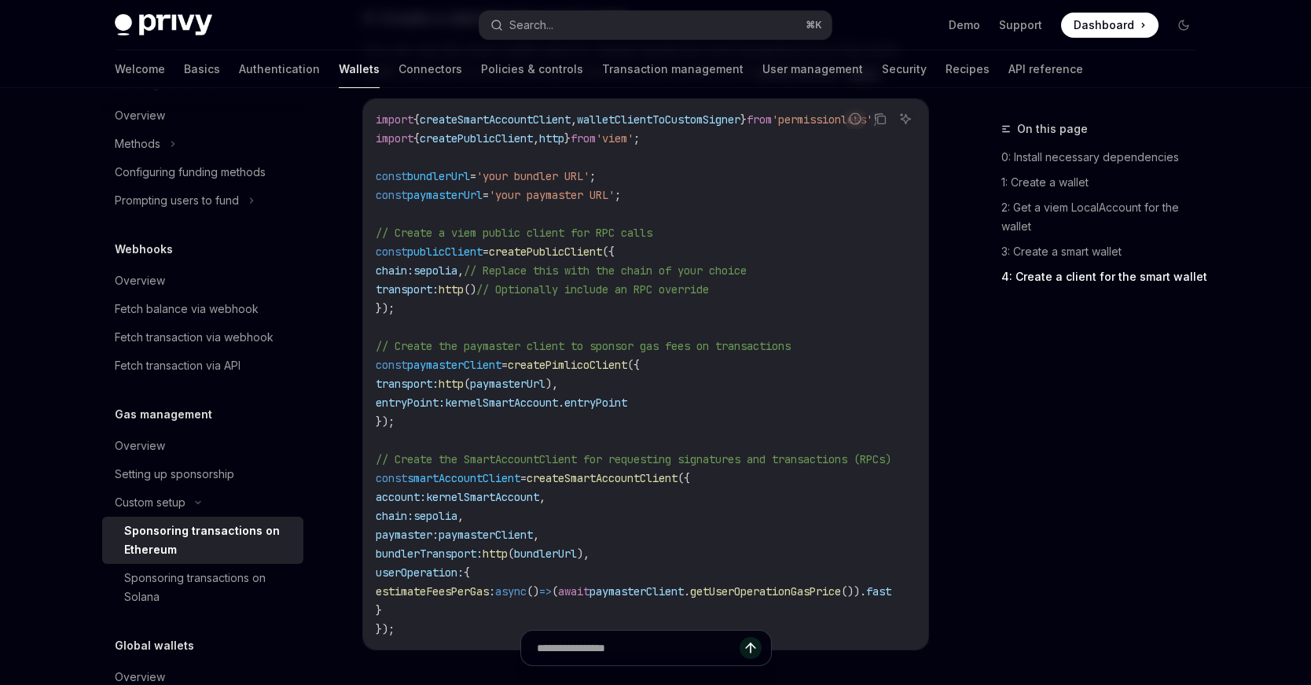
scroll to position [2131, 0]
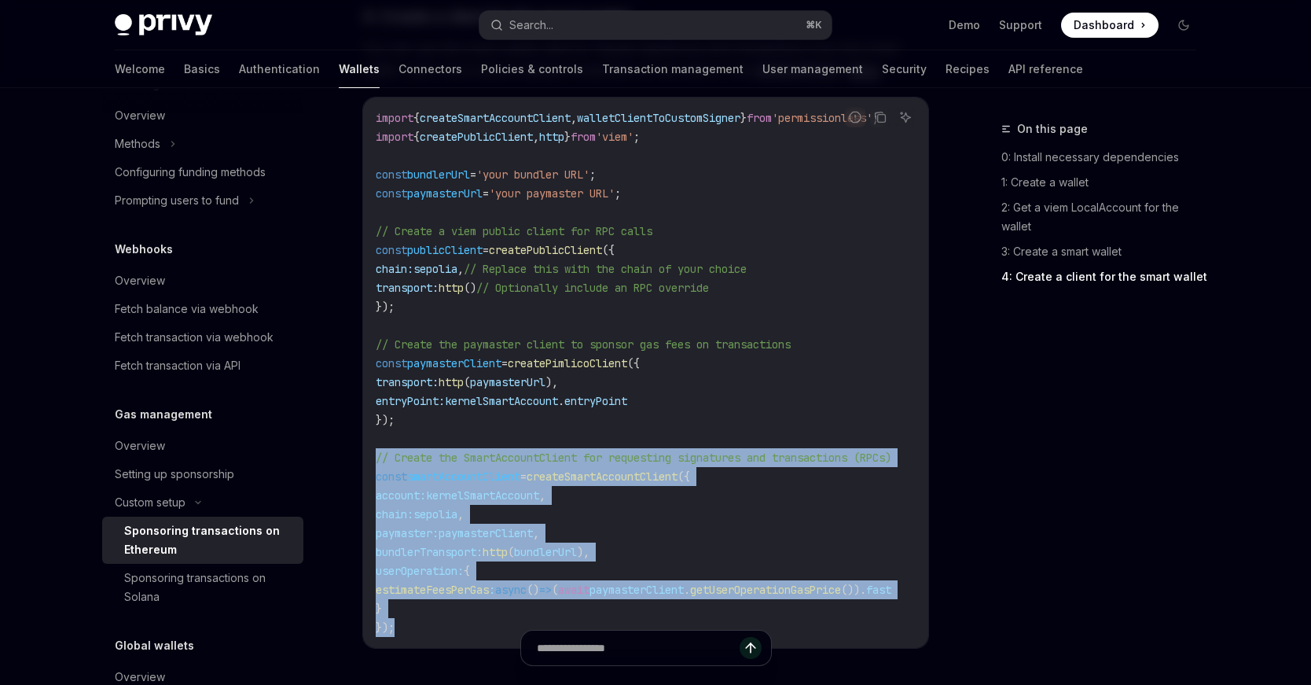
drag, startPoint x: 375, startPoint y: 459, endPoint x: 410, endPoint y: 624, distance: 168.9
click at [410, 624] on div "import { createSmartAccountClient , walletClientToCustomSigner } from 'permissi…" at bounding box center [645, 372] width 565 height 550
copy code "// Create the SmartAccountClient for requesting signatures and transactions (RP…"
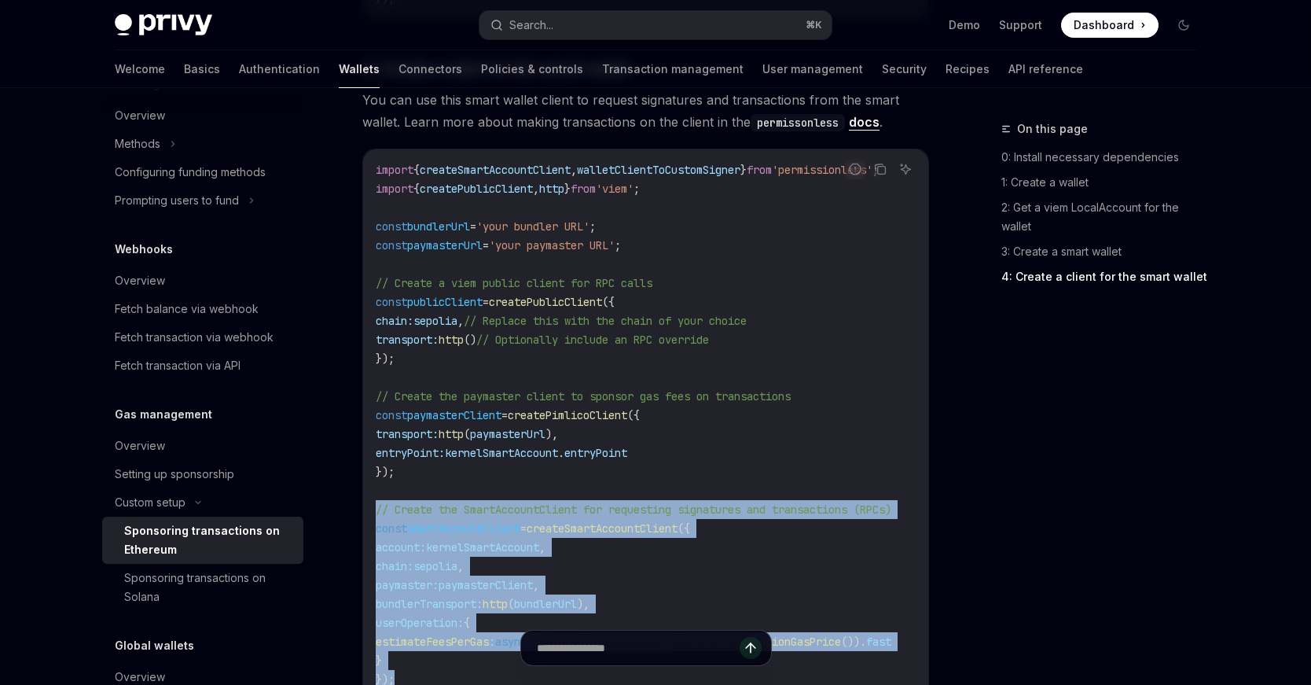
scroll to position [2077, 0]
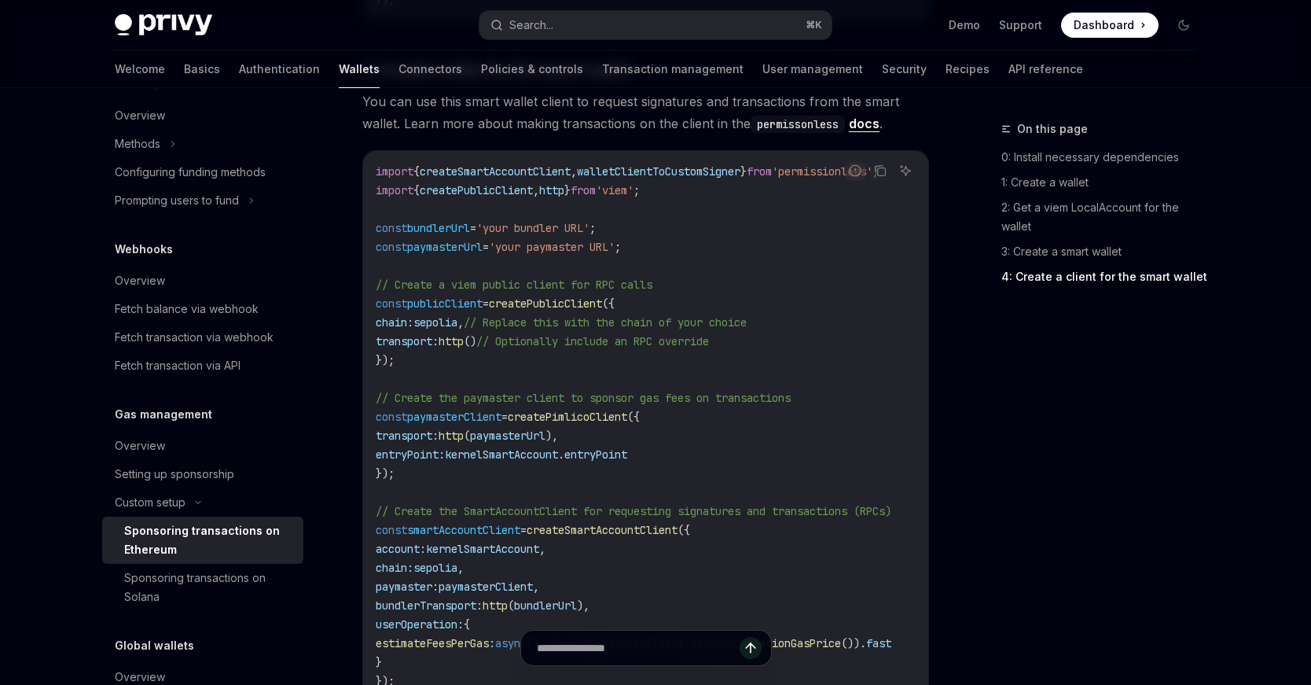
click at [628, 175] on span "walletClientToCustomSigner" at bounding box center [659, 171] width 164 height 14
click at [550, 175] on span "createSmartAccountClient" at bounding box center [495, 171] width 151 height 14
copy span "createSmartAccountClient"
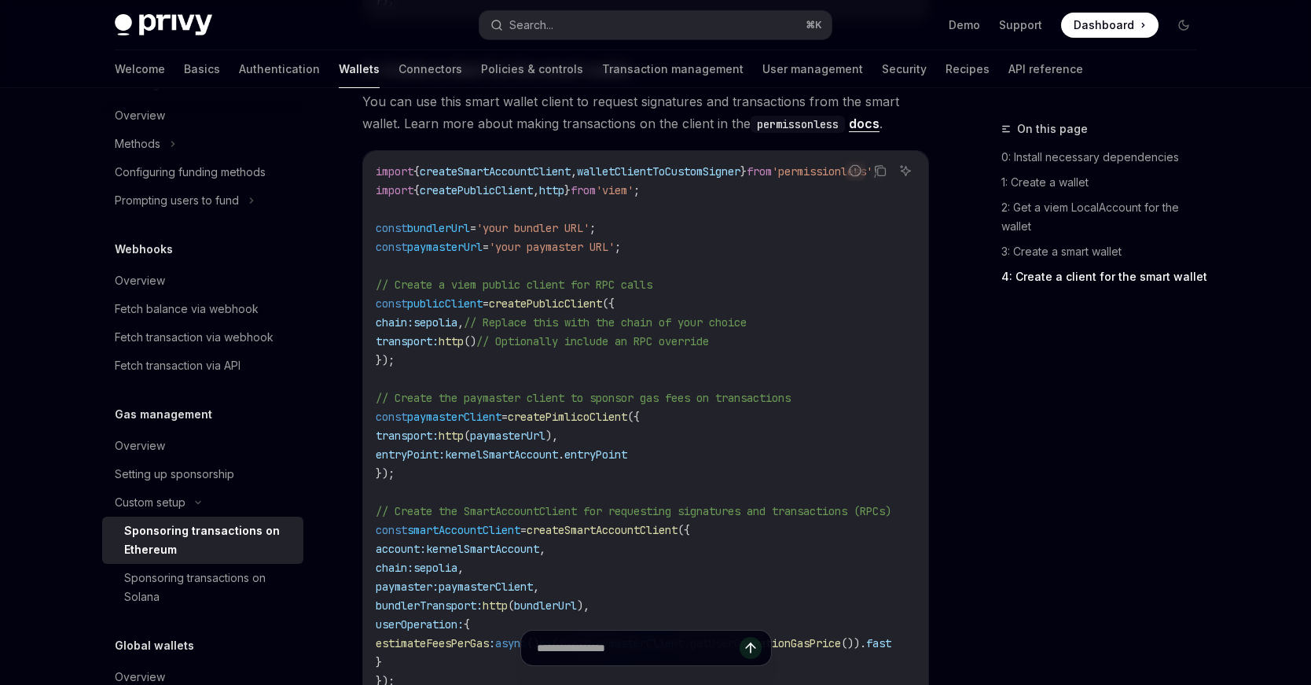
click at [489, 246] on span "=" at bounding box center [486, 247] width 6 height 14
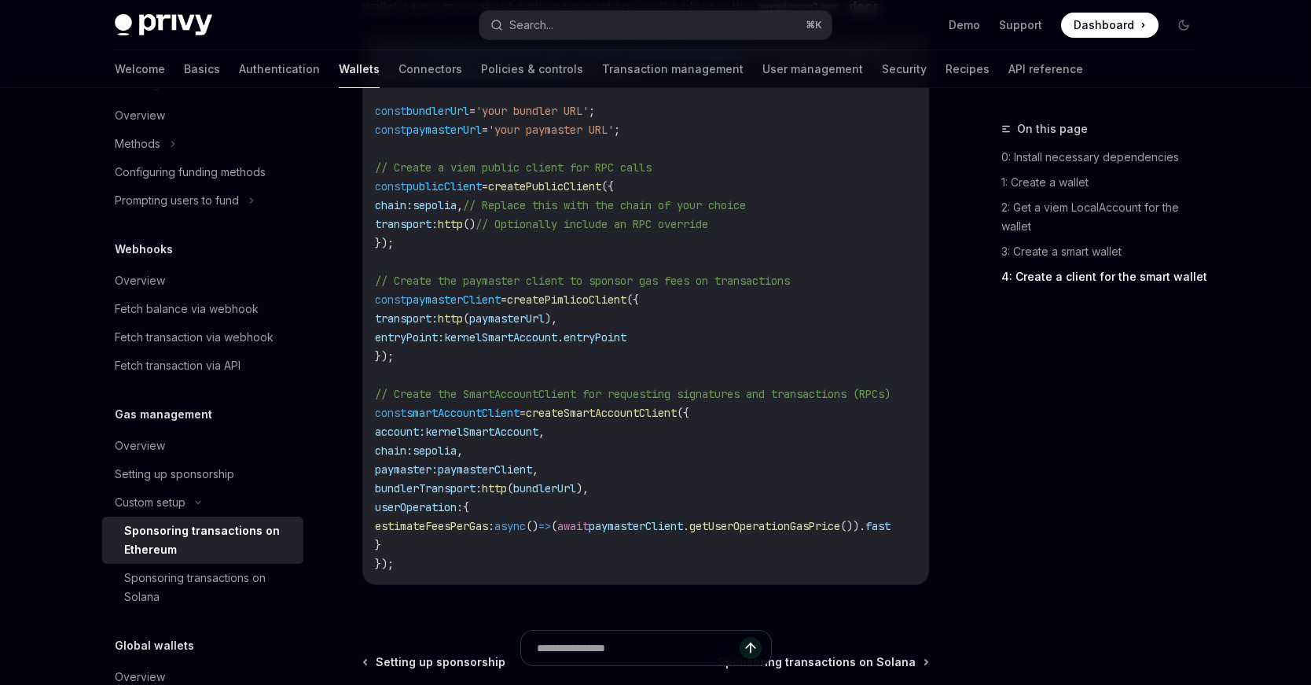
scroll to position [0, 73]
click at [559, 421] on code "import { createSmartAccountClient , walletClientToCustomSigner } from 'permissi…" at bounding box center [652, 309] width 554 height 528
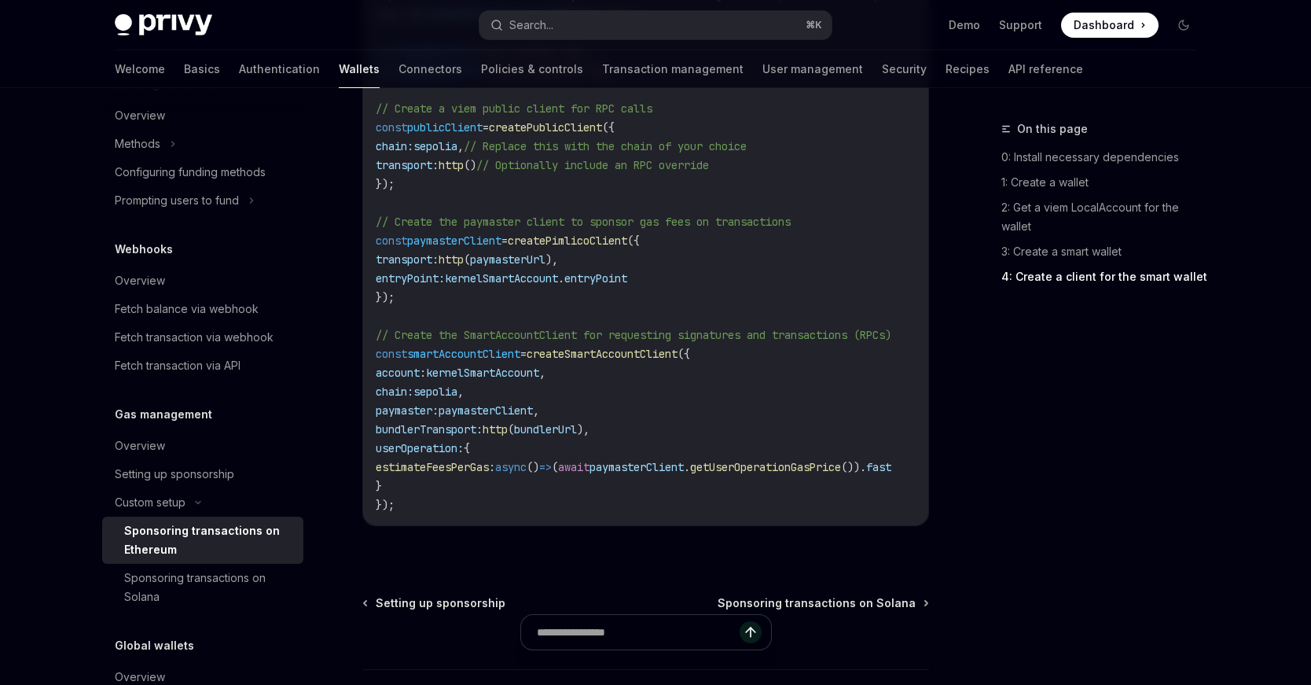
scroll to position [2128, 0]
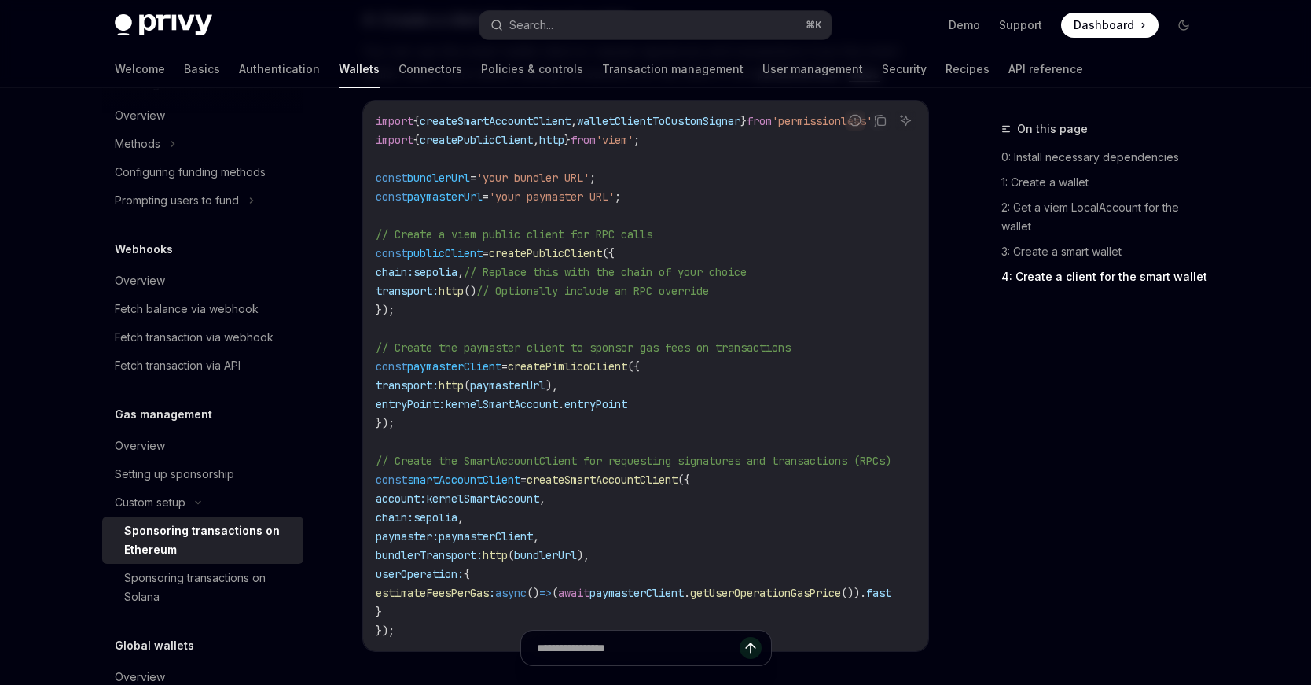
click at [594, 355] on code "import { createSmartAccountClient , walletClientToCustomSigner } from 'permissi…" at bounding box center [653, 376] width 554 height 528
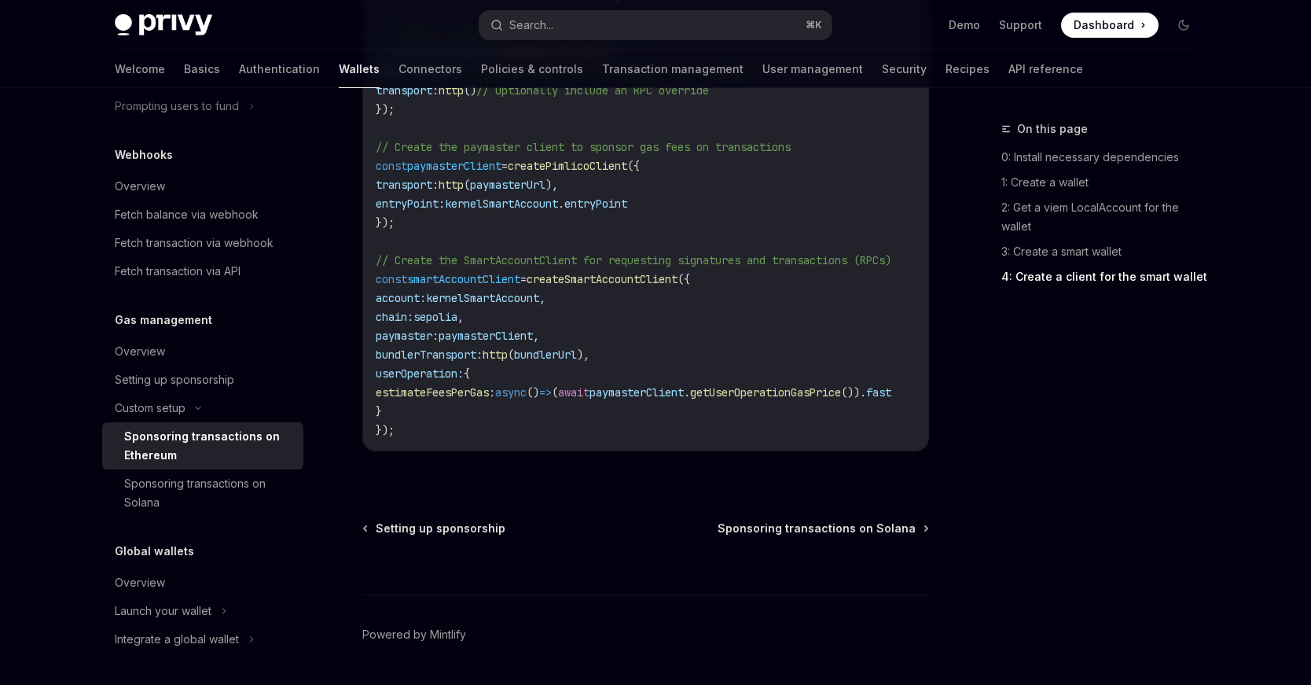
scroll to position [2327, 0]
click at [592, 284] on span "createSmartAccountClient" at bounding box center [602, 281] width 151 height 14
copy span "createSmartAccountClient"
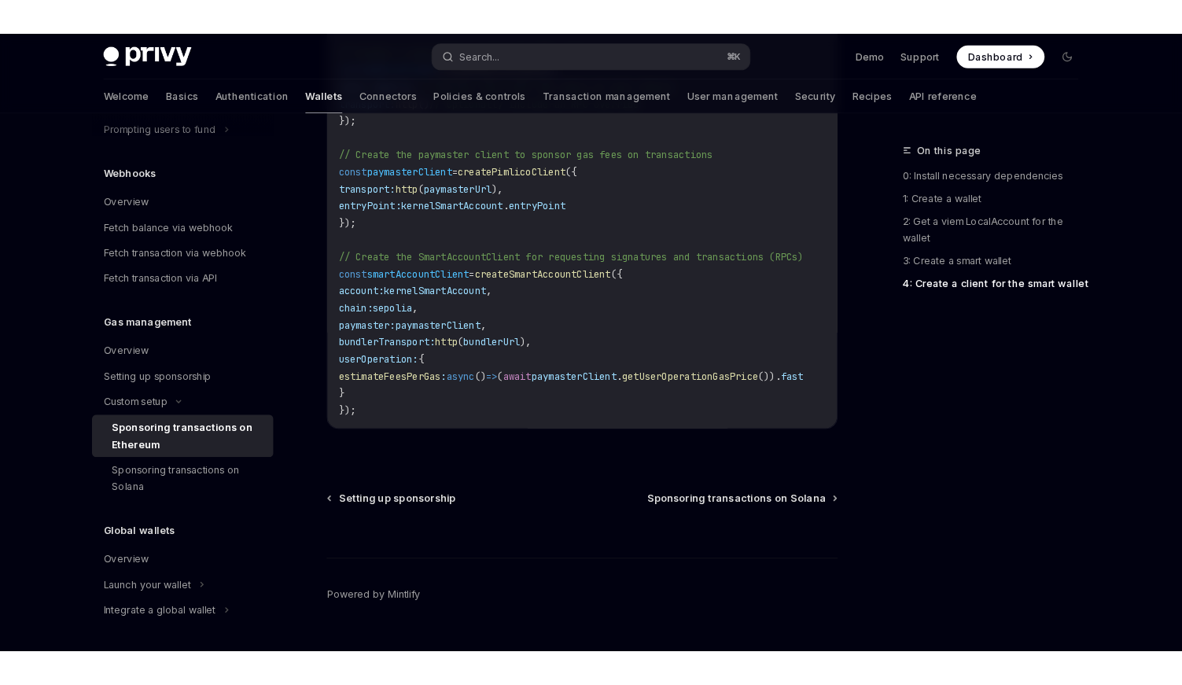
scroll to position [2275, 0]
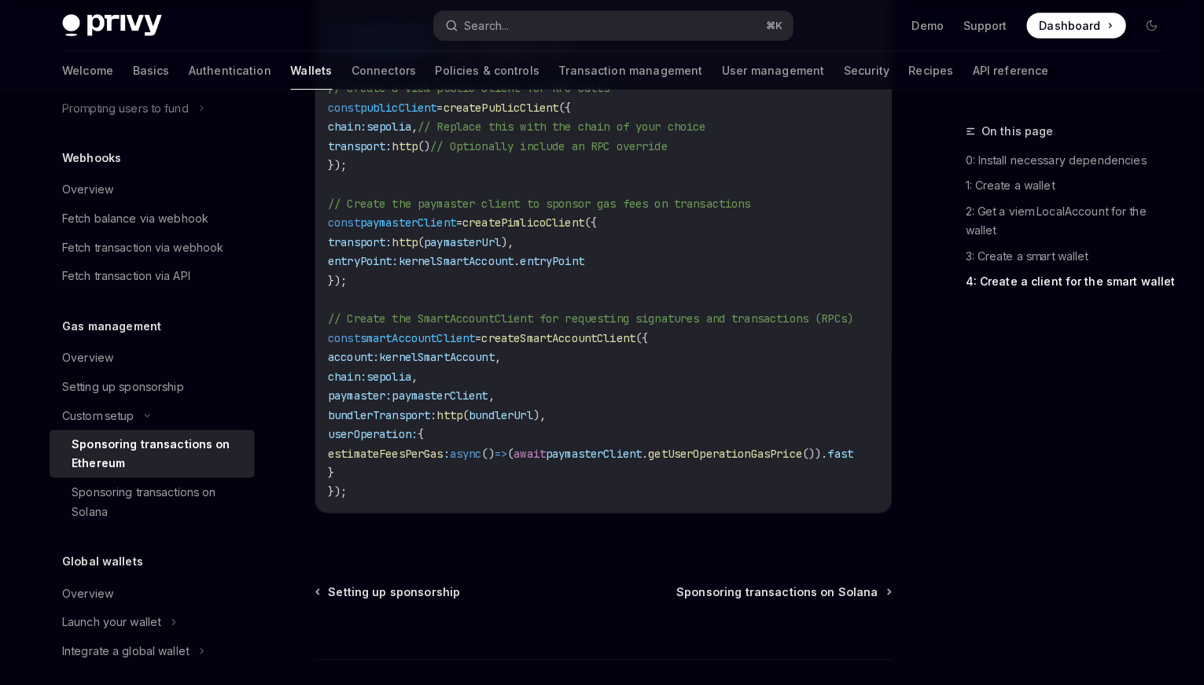
type textarea "*"
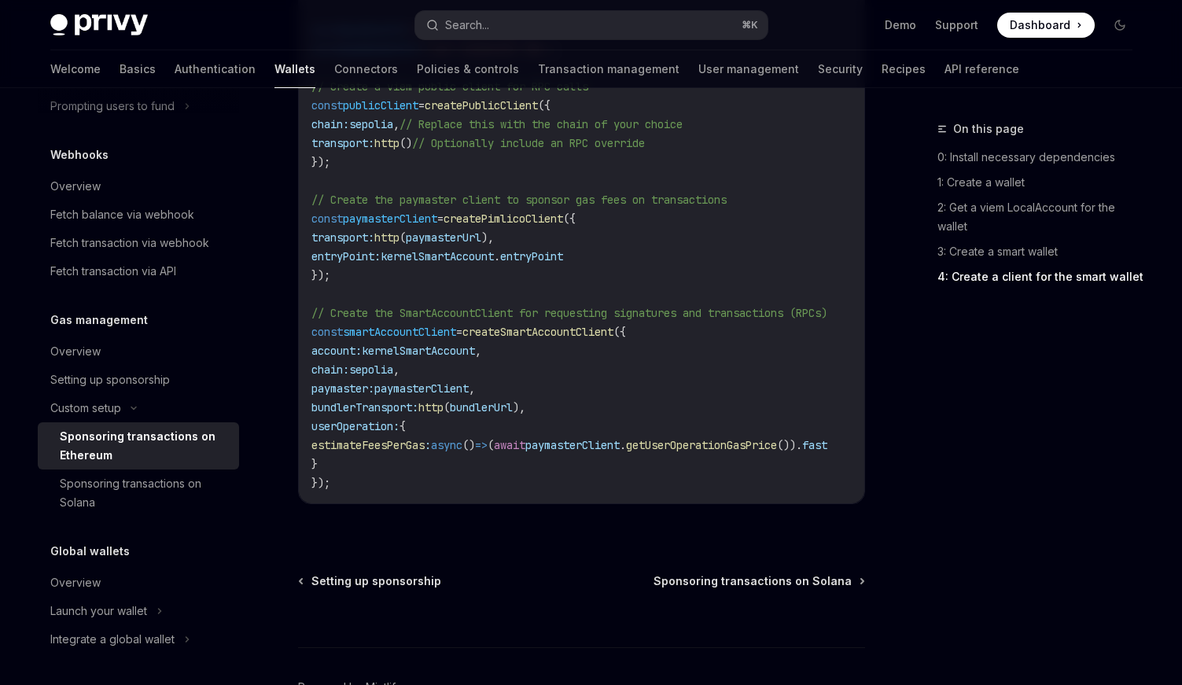
click at [529, 325] on span "createSmartAccountClient" at bounding box center [537, 332] width 151 height 14
click at [409, 458] on code "import { createSmartAccountClient , walletClientToCustomSigner } from 'permissi…" at bounding box center [588, 228] width 554 height 528
drag, startPoint x: 391, startPoint y: 463, endPoint x: 392, endPoint y: 473, distance: 9.6
click at [392, 473] on code "import { createSmartAccountClient , walletClientToCustomSigner } from 'permissi…" at bounding box center [588, 228] width 554 height 528
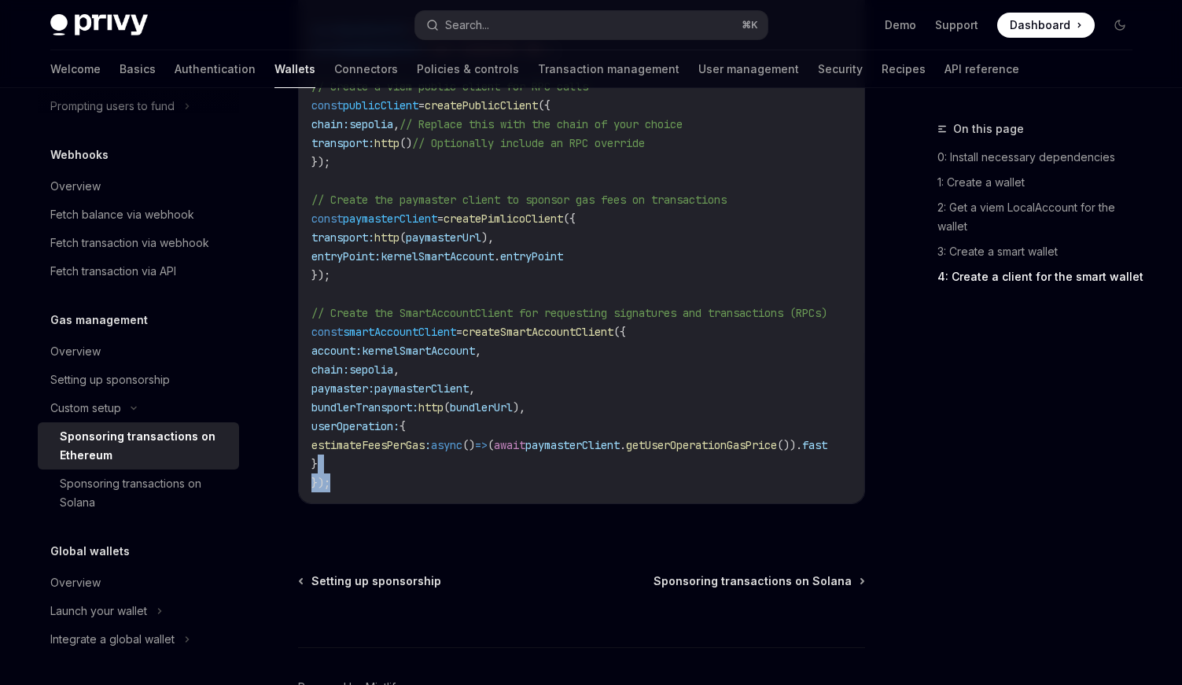
click at [392, 473] on code "import { createSmartAccountClient , walletClientToCustomSigner } from 'permissi…" at bounding box center [588, 228] width 554 height 528
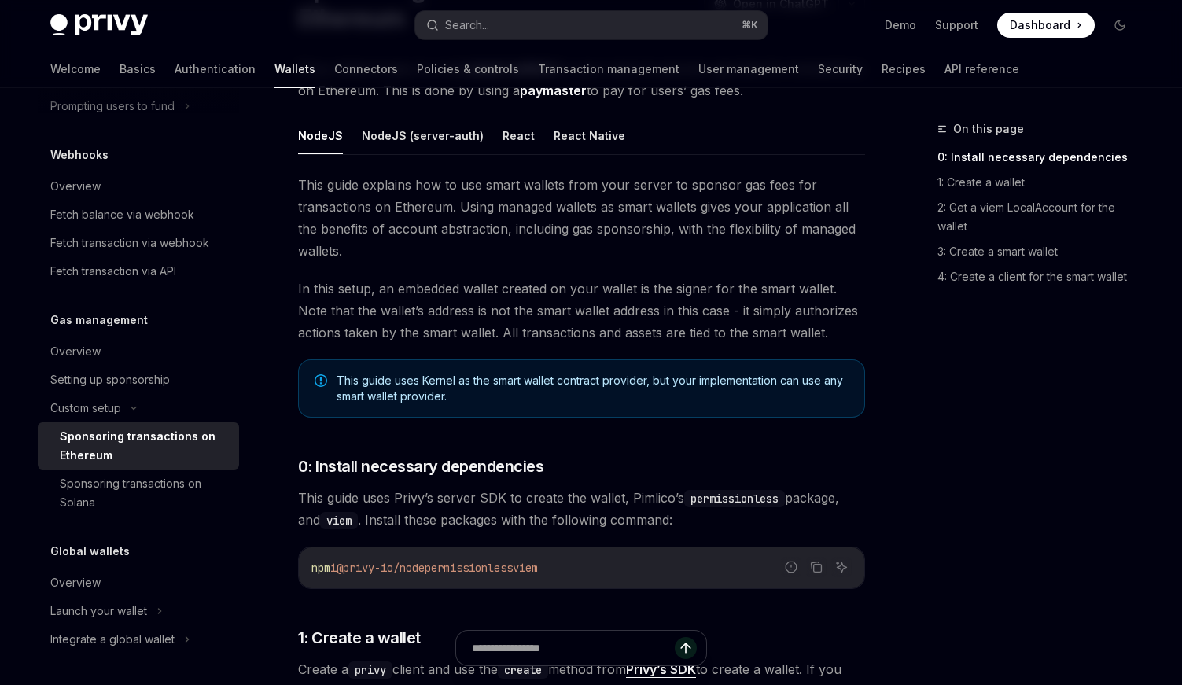
scroll to position [171, 0]
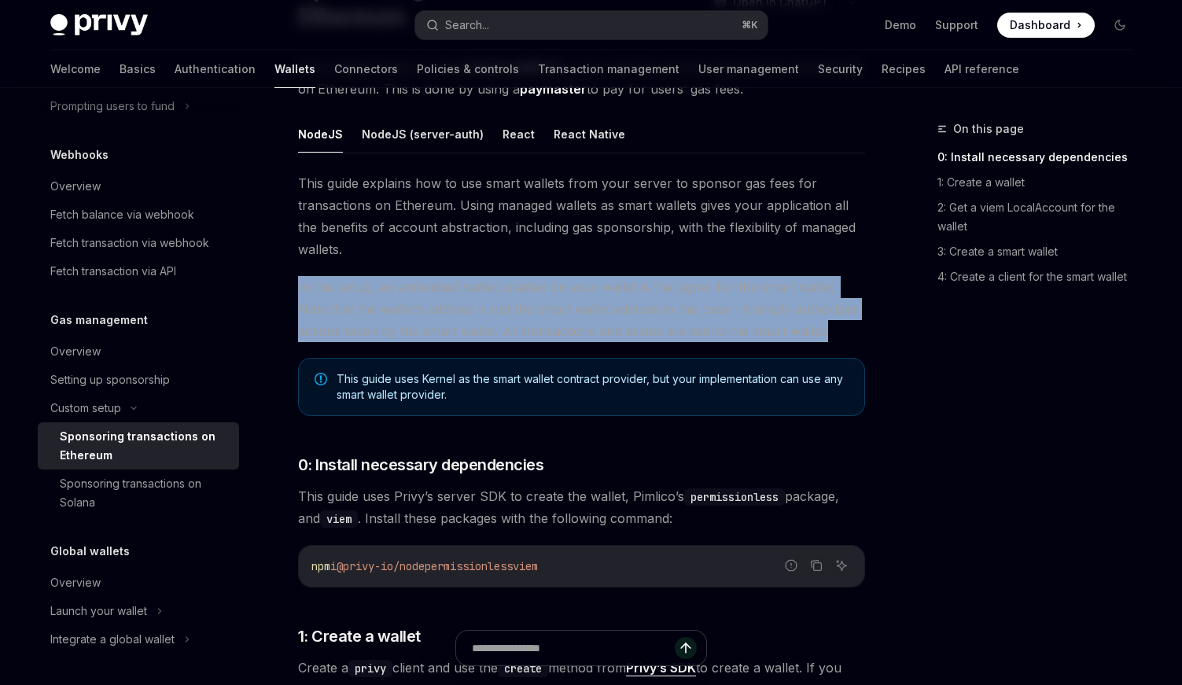
drag, startPoint x: 832, startPoint y: 333, endPoint x: 299, endPoint y: 288, distance: 535.0
click at [299, 288] on span "In this setup, an embedded wallet created on your wallet is the signer for the …" at bounding box center [581, 309] width 567 height 66
click at [798, 315] on span "In this setup, an embedded wallet created on your wallet is the signer for the …" at bounding box center [581, 309] width 567 height 66
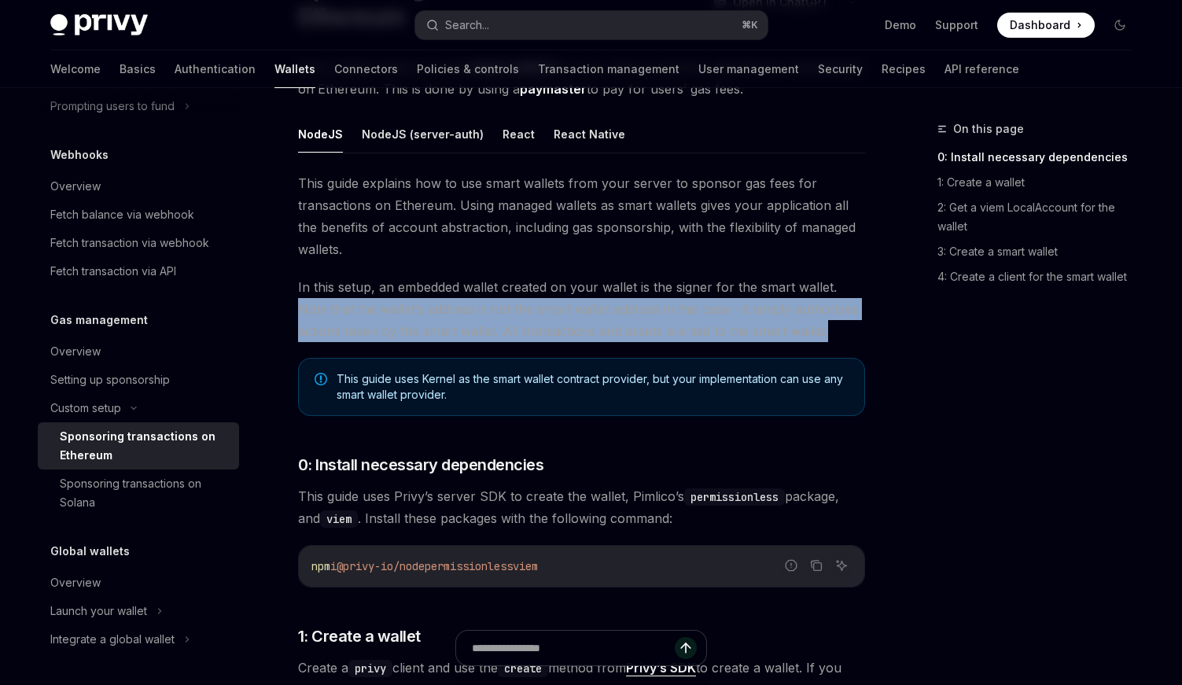
drag, startPoint x: 832, startPoint y: 327, endPoint x: 835, endPoint y: 294, distance: 33.2
click at [835, 294] on span "In this setup, an embedded wallet created on your wallet is the signer for the …" at bounding box center [581, 309] width 567 height 66
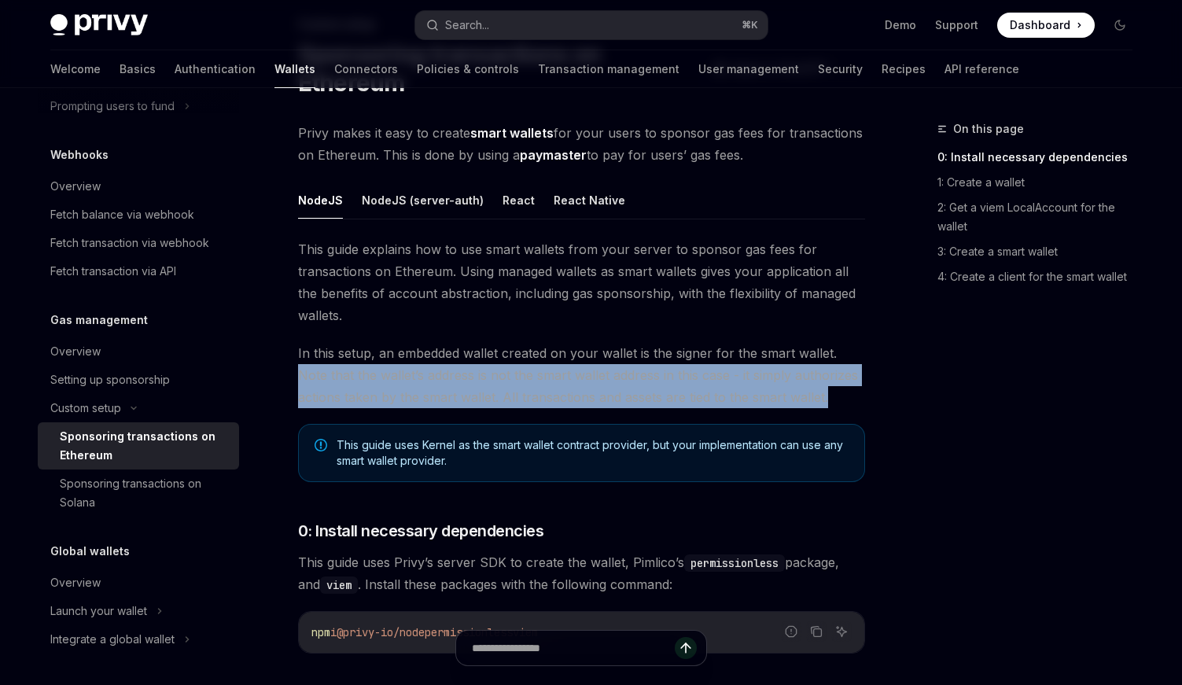
scroll to position [103, 0]
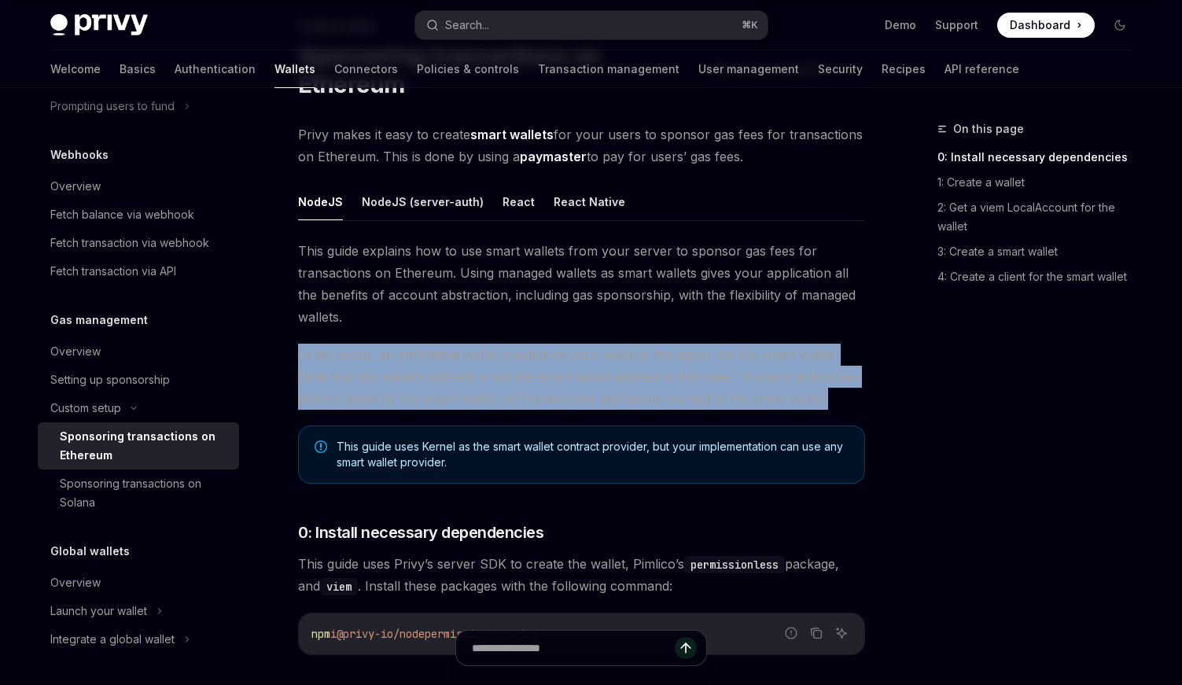
click at [298, 359] on span "In this setup, an embedded wallet created on your wallet is the signer for the …" at bounding box center [581, 377] width 567 height 66
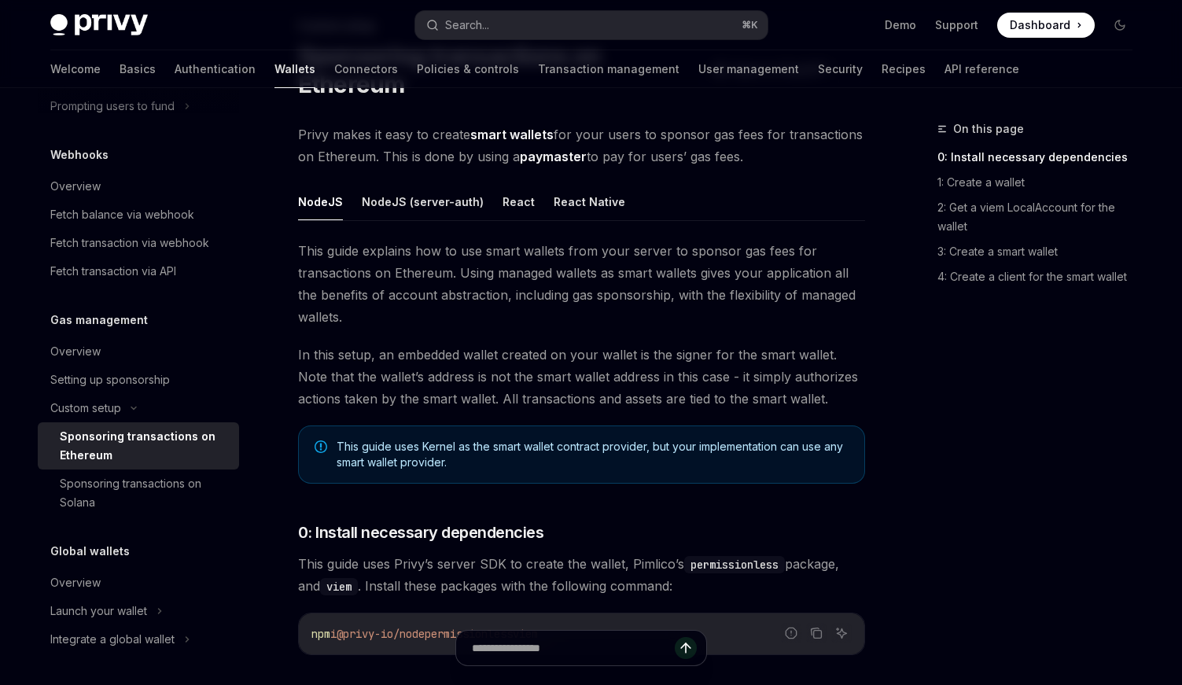
click at [417, 270] on span "This guide explains how to use smart wallets from your server to sponsor gas fe…" at bounding box center [581, 284] width 567 height 88
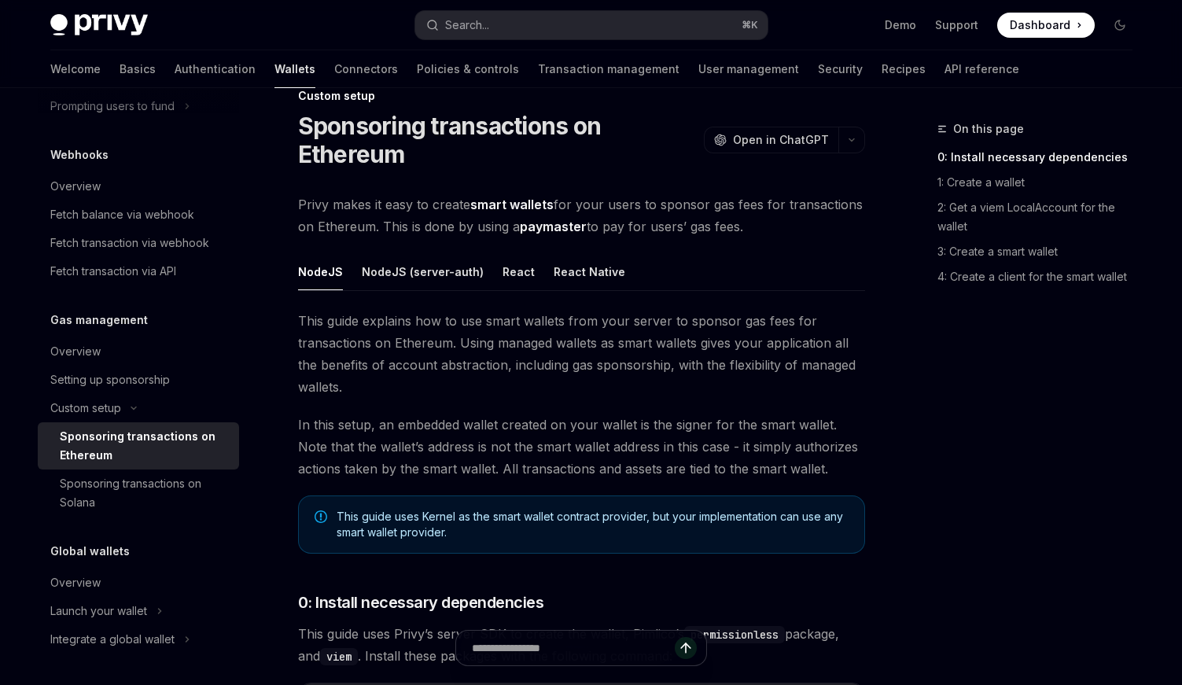
scroll to position [0, 0]
